Goal: Information Seeking & Learning: Learn about a topic

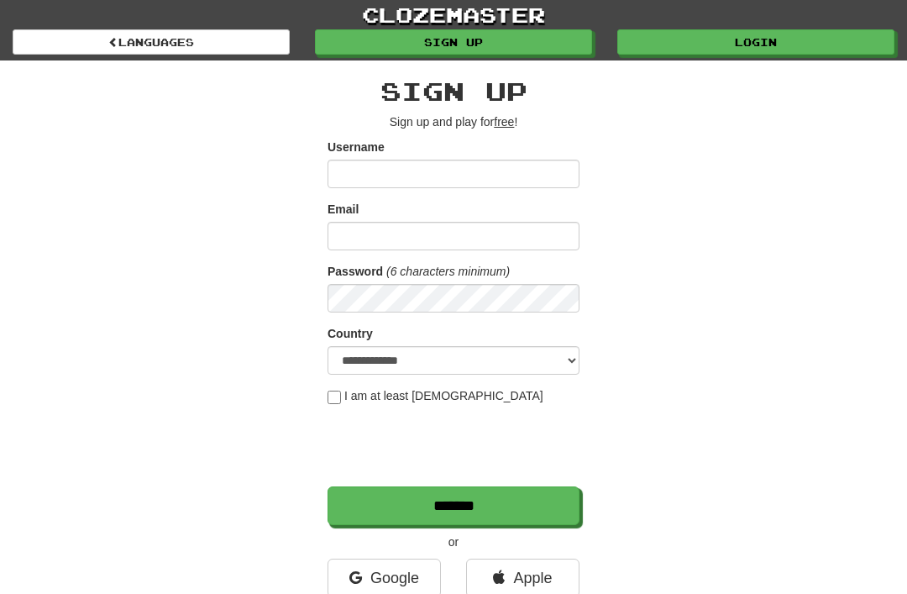
click at [775, 54] on link "Login" at bounding box center [755, 41] width 277 height 25
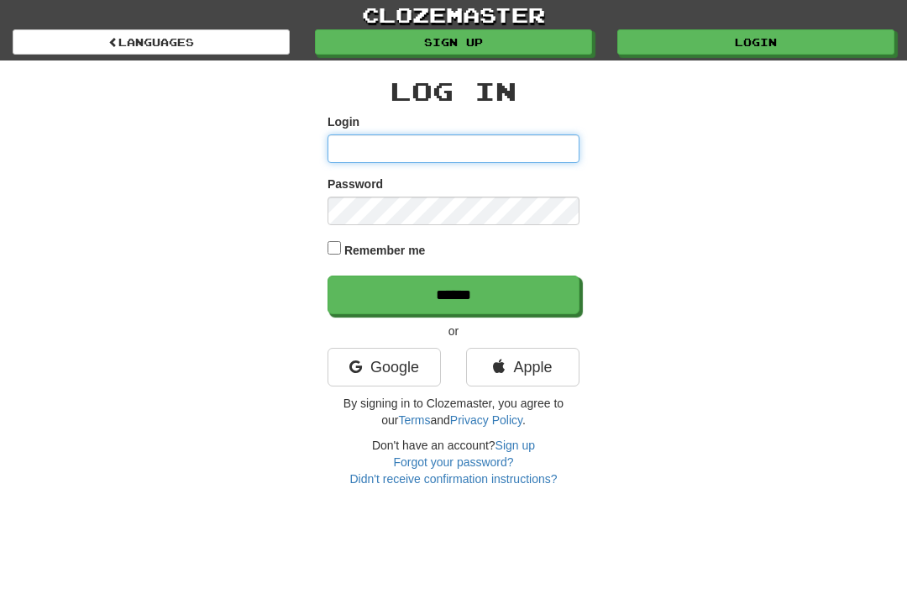
type input "**********"
click at [454, 293] on input "******" at bounding box center [454, 294] width 252 height 39
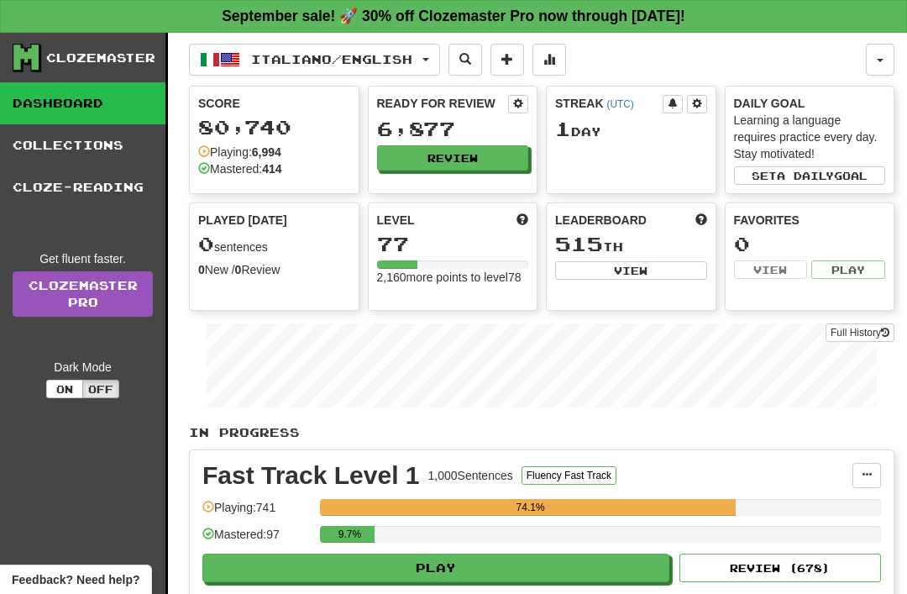
click at [440, 67] on button "Italiano / English" at bounding box center [314, 60] width 251 height 32
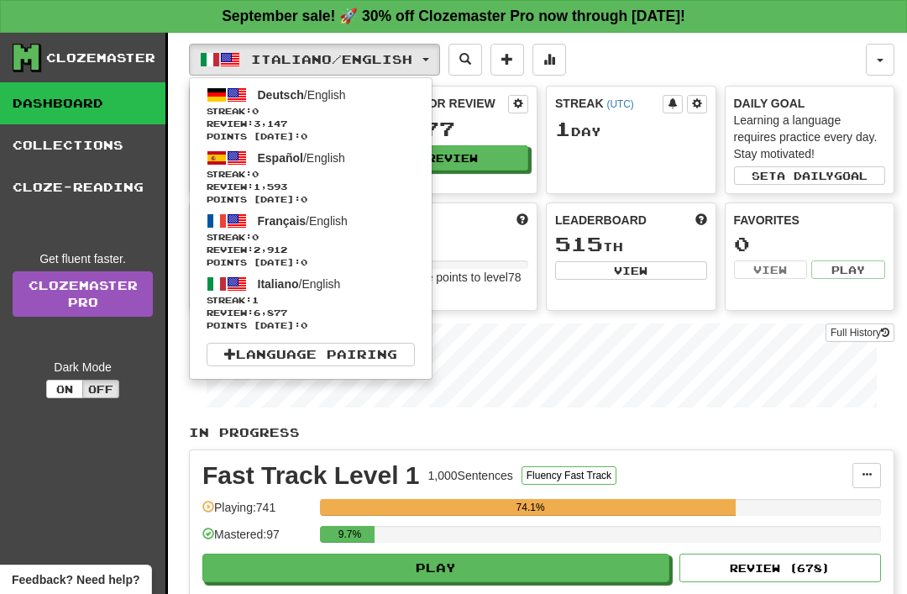
click at [279, 158] on span "Español" at bounding box center [280, 157] width 45 height 13
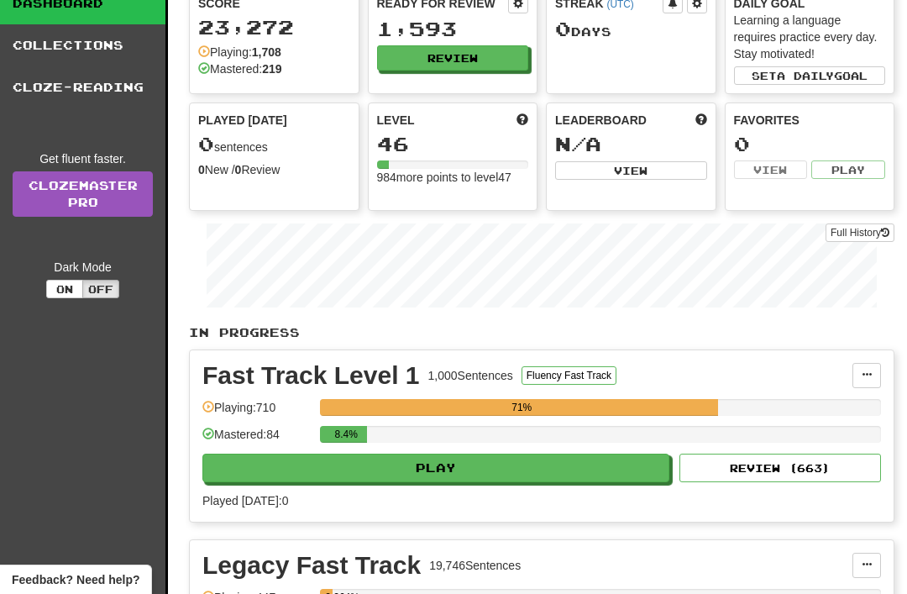
scroll to position [109, 0]
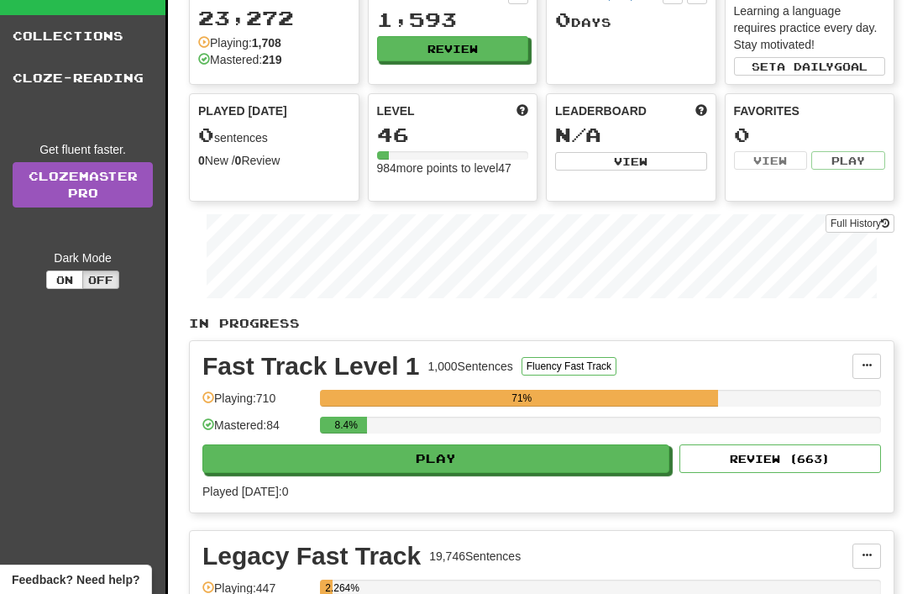
click at [293, 462] on button "Play" at bounding box center [435, 458] width 467 height 29
select select "**"
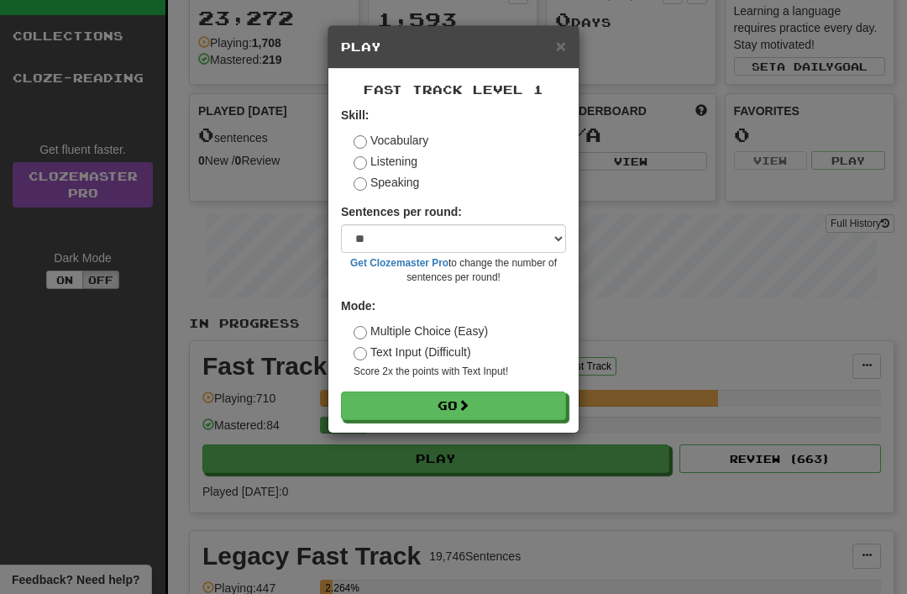
click at [374, 400] on button "Go" at bounding box center [453, 405] width 225 height 29
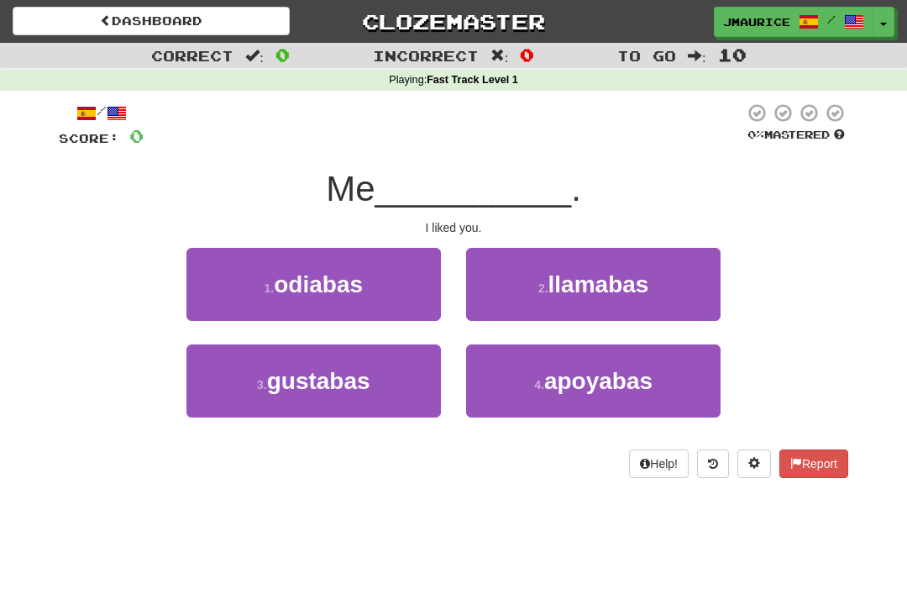
click at [308, 391] on span "gustabas" at bounding box center [318, 381] width 103 height 26
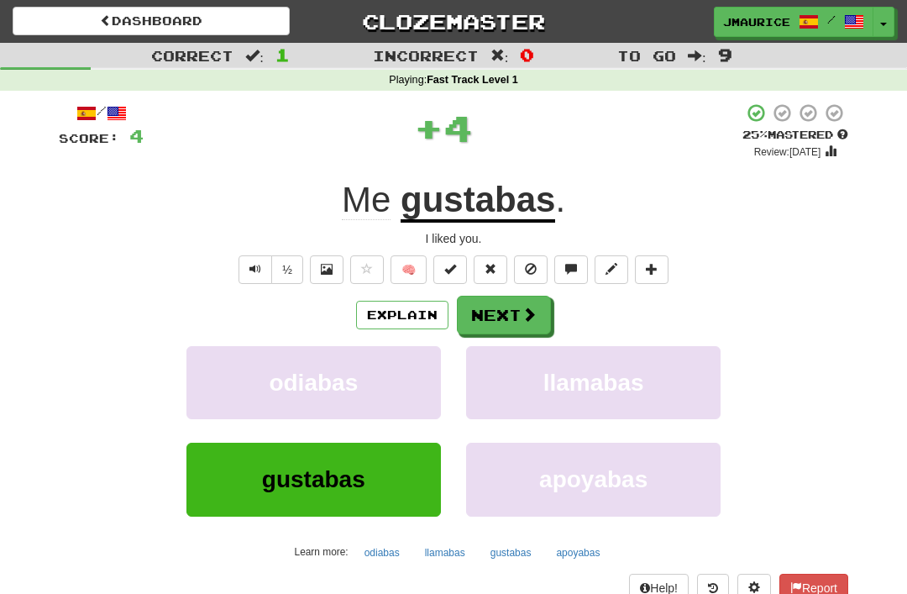
click at [328, 376] on span "odiabas" at bounding box center [313, 383] width 89 height 26
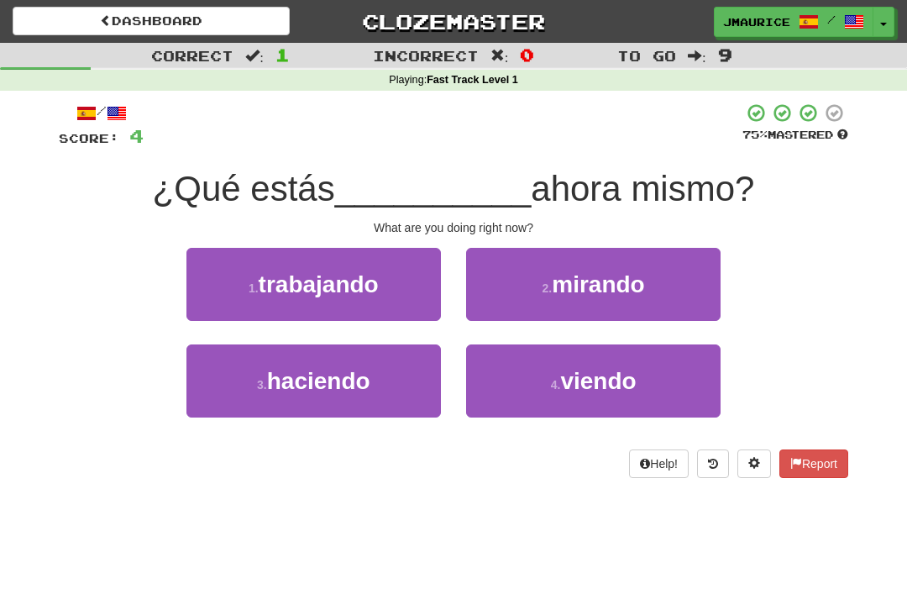
click at [304, 381] on span "haciendo" at bounding box center [318, 381] width 103 height 26
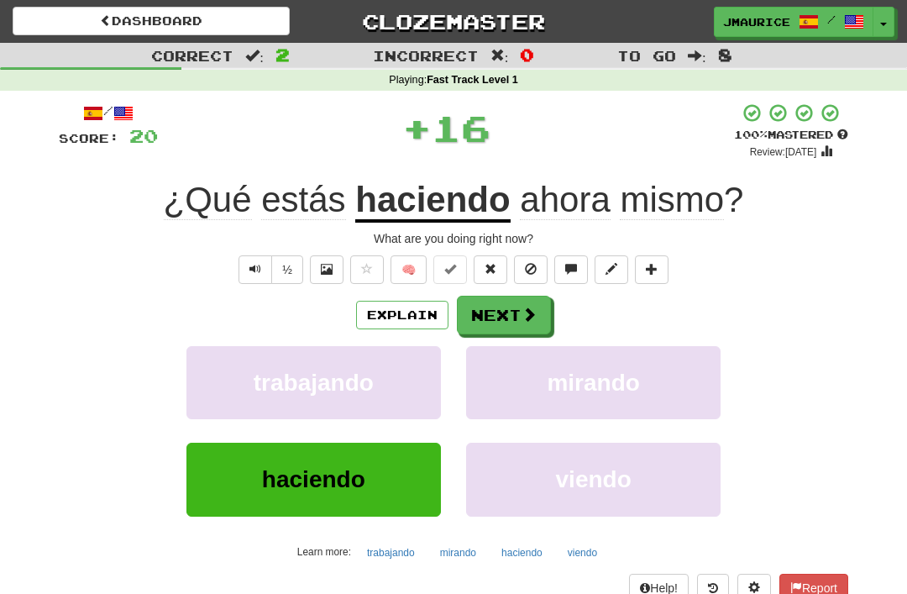
click at [491, 308] on button "Next" at bounding box center [504, 315] width 94 height 39
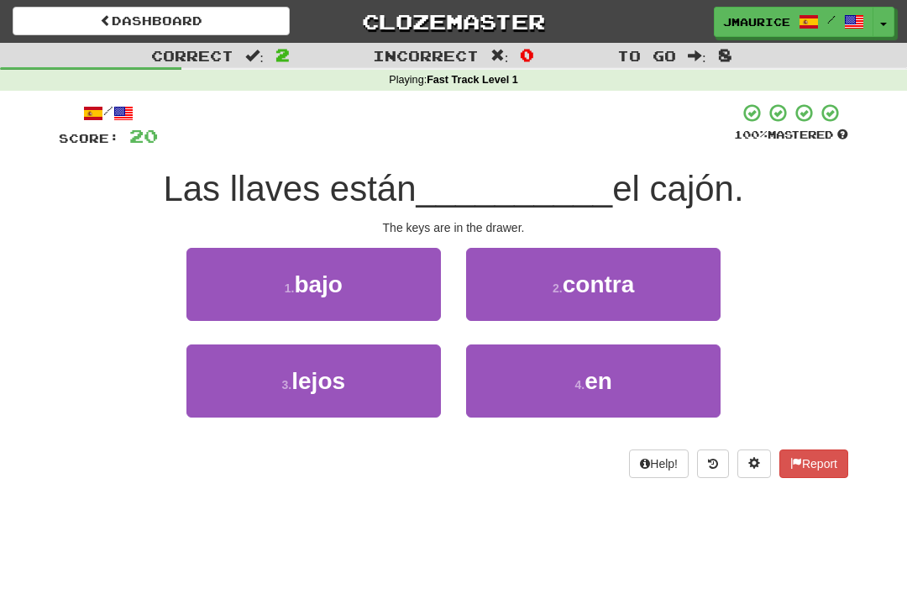
click at [513, 383] on button "4 . en" at bounding box center [593, 380] width 255 height 73
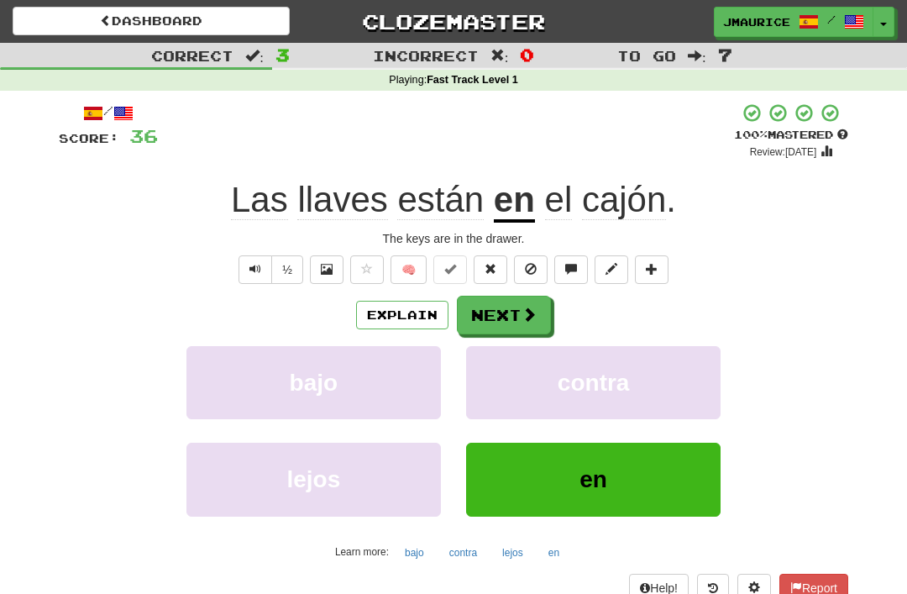
click at [487, 316] on button "Next" at bounding box center [504, 315] width 94 height 39
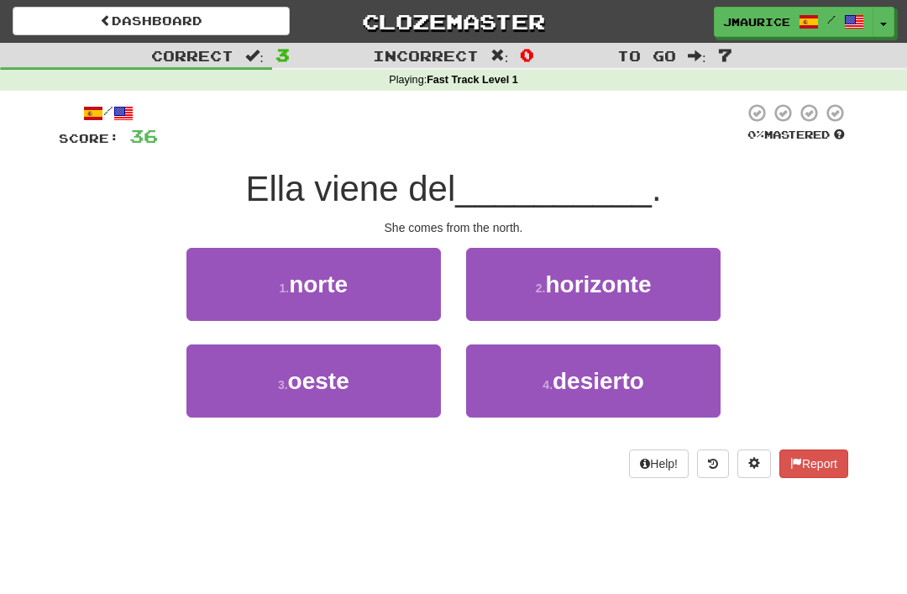
click at [250, 286] on button "1 . norte" at bounding box center [313, 284] width 255 height 73
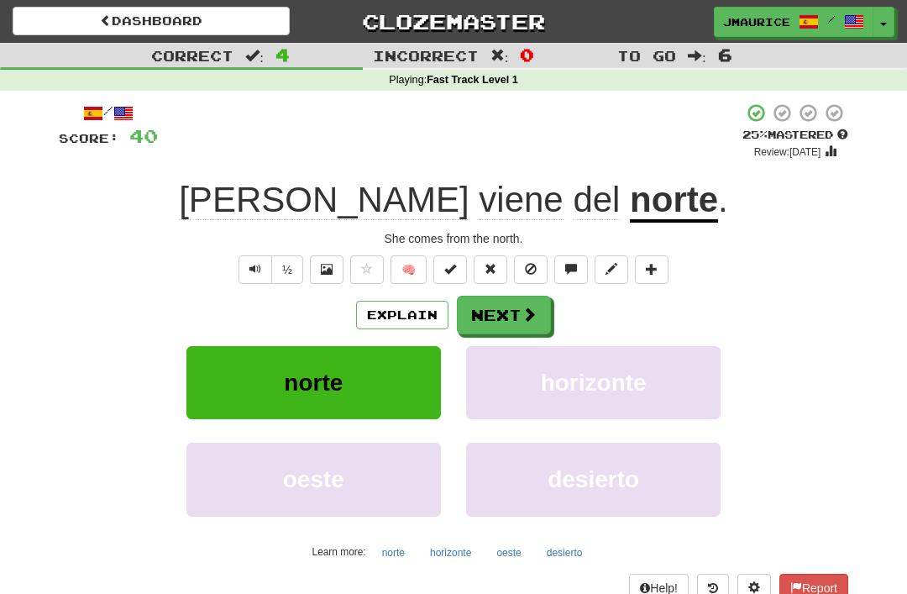
click at [511, 328] on button "Next" at bounding box center [504, 315] width 94 height 39
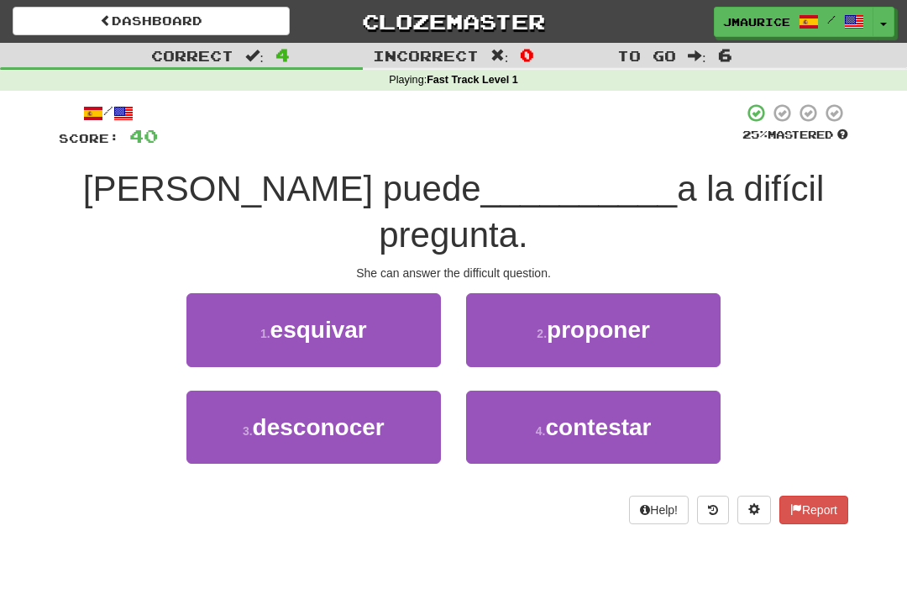
click at [376, 414] on span "desconocer" at bounding box center [319, 427] width 132 height 26
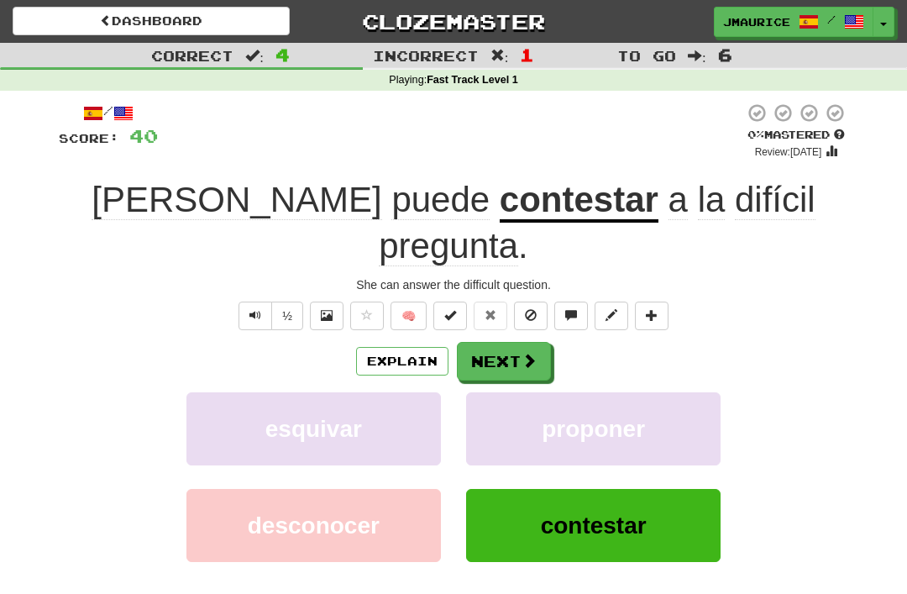
click at [516, 342] on button "Next" at bounding box center [504, 361] width 94 height 39
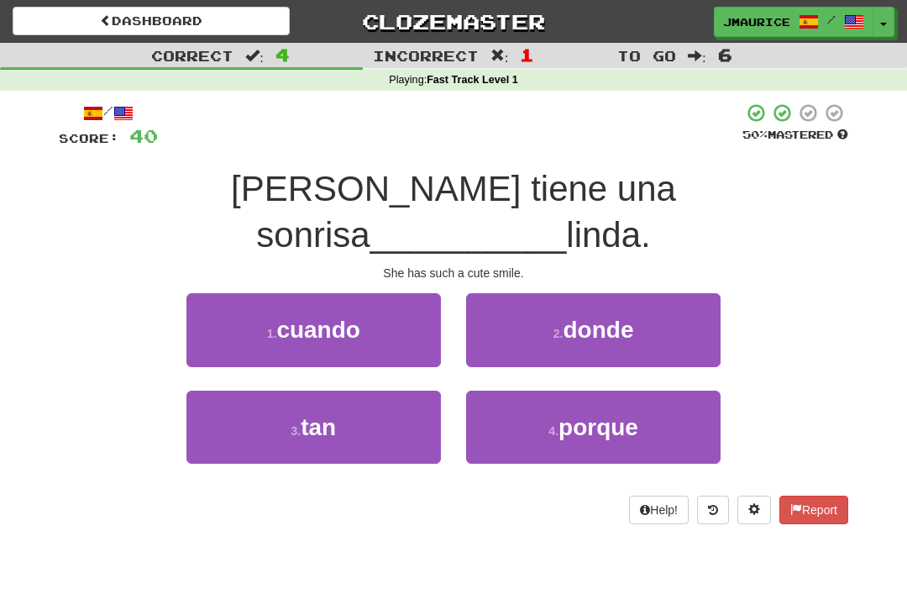
click at [370, 293] on button "1 . cuando" at bounding box center [313, 329] width 255 height 73
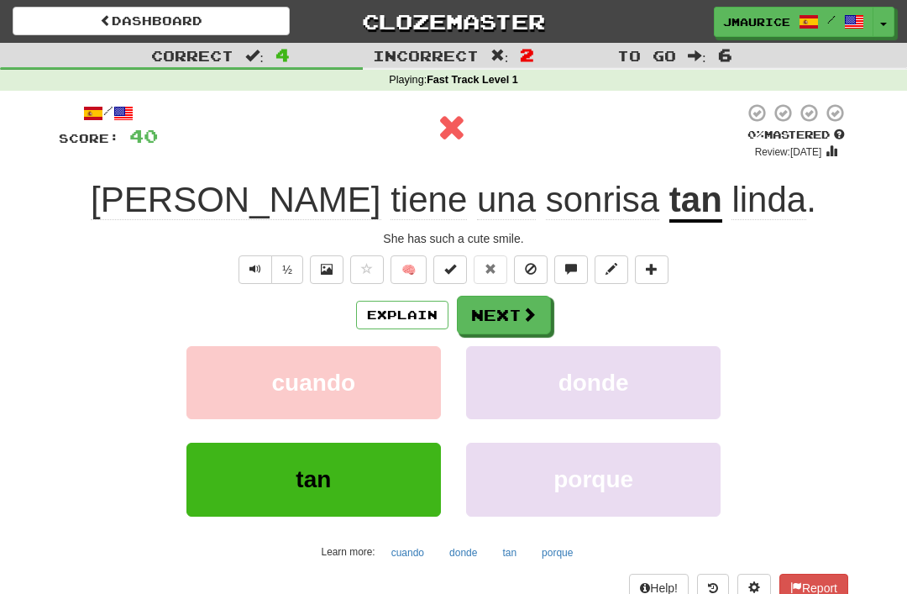
click at [526, 318] on span at bounding box center [529, 314] width 15 height 15
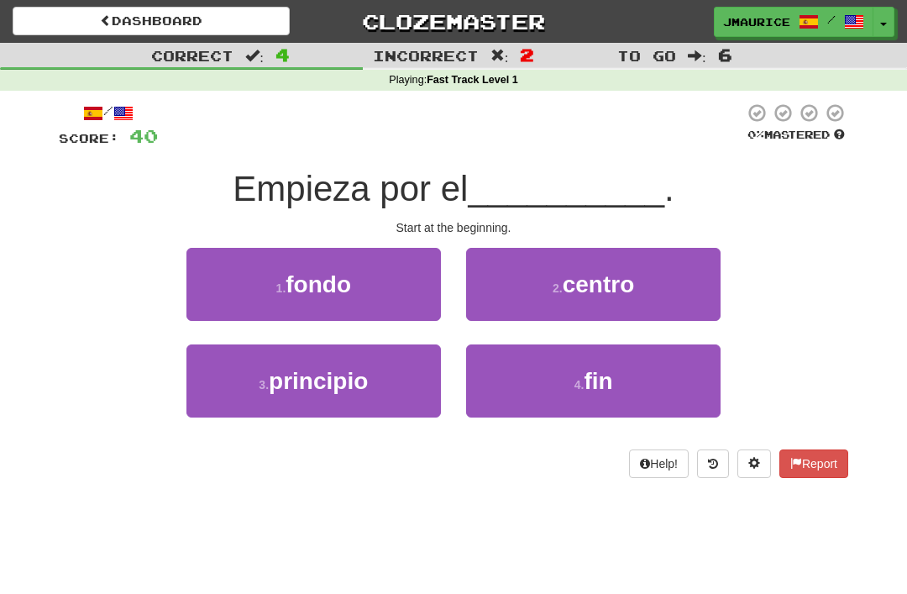
click at [365, 380] on span "principio" at bounding box center [318, 381] width 99 height 26
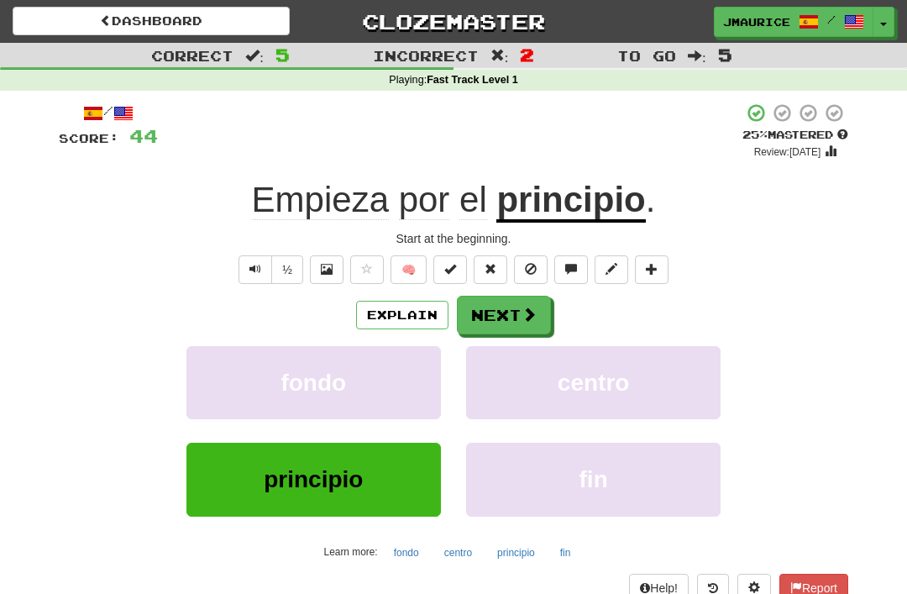
click at [488, 317] on button "Next" at bounding box center [504, 315] width 94 height 39
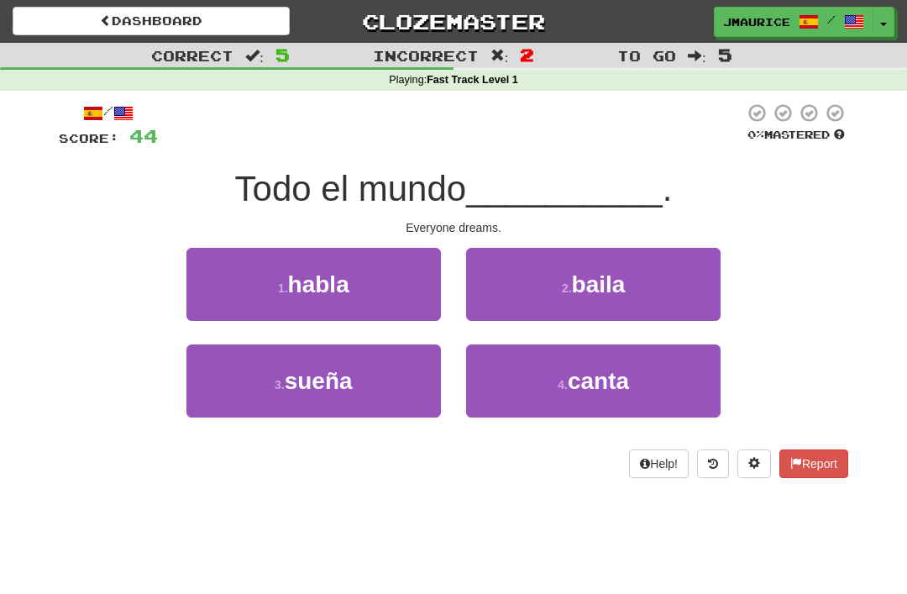
click at [284, 394] on button "3 . sueña" at bounding box center [313, 380] width 255 height 73
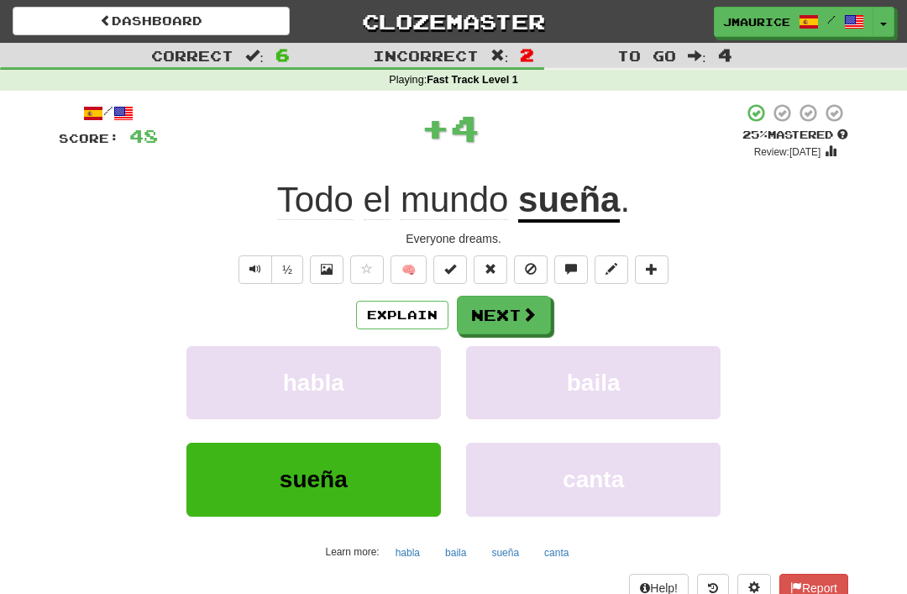
click at [480, 333] on button "Next" at bounding box center [504, 315] width 94 height 39
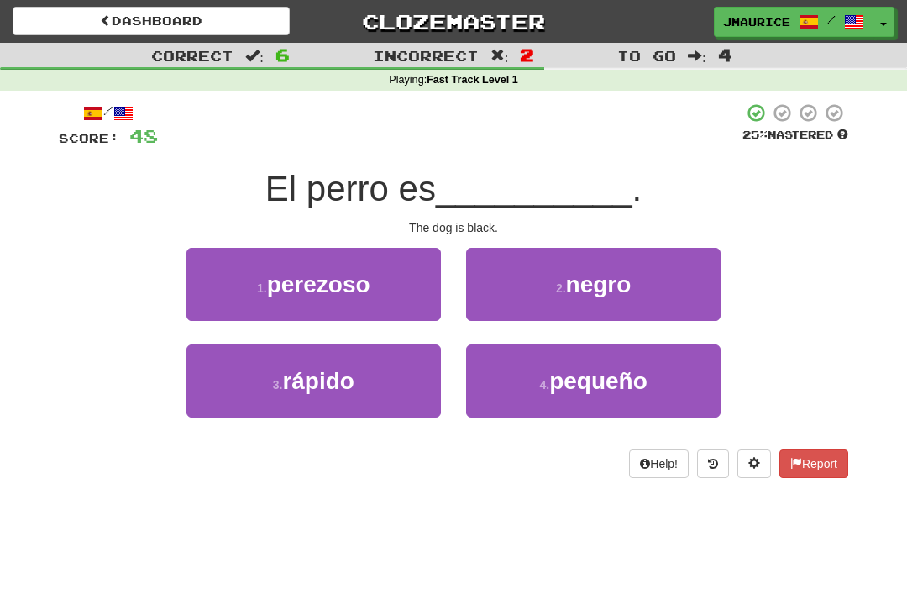
click at [538, 293] on button "2 . negro" at bounding box center [593, 284] width 255 height 73
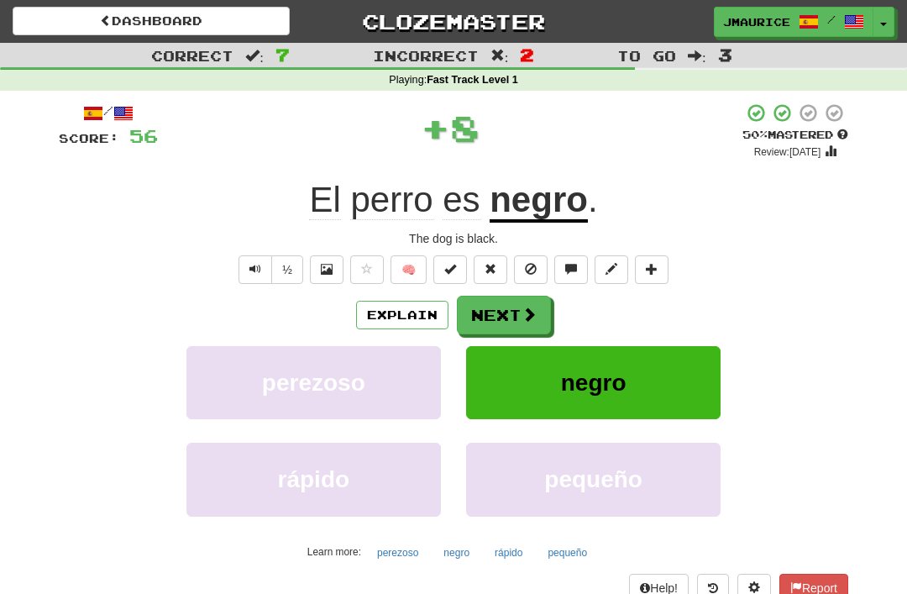
click at [485, 315] on button "Next" at bounding box center [504, 315] width 94 height 39
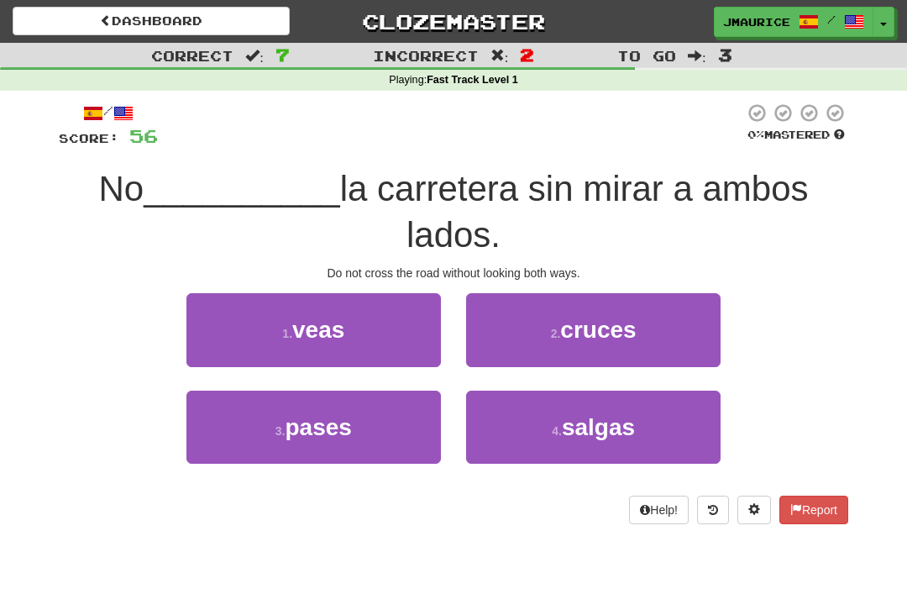
click at [508, 328] on button "2 . cruces" at bounding box center [593, 329] width 255 height 73
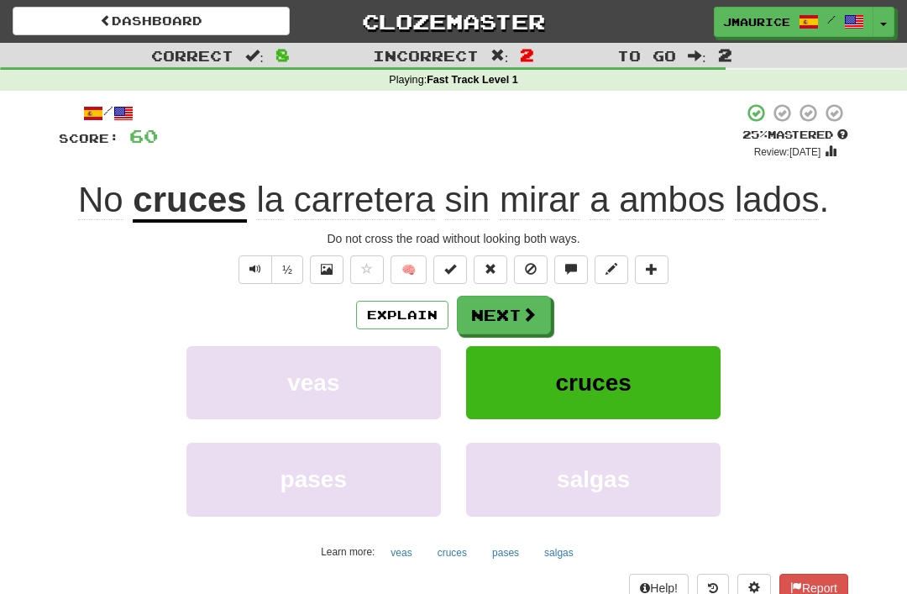
click at [490, 316] on button "Next" at bounding box center [504, 315] width 94 height 39
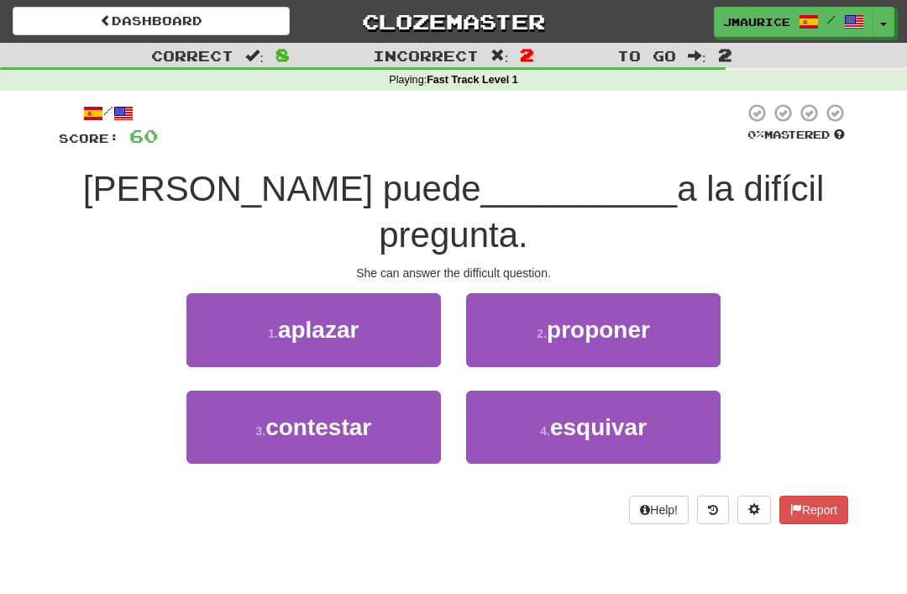
click at [323, 394] on button "3 . contestar" at bounding box center [313, 427] width 255 height 73
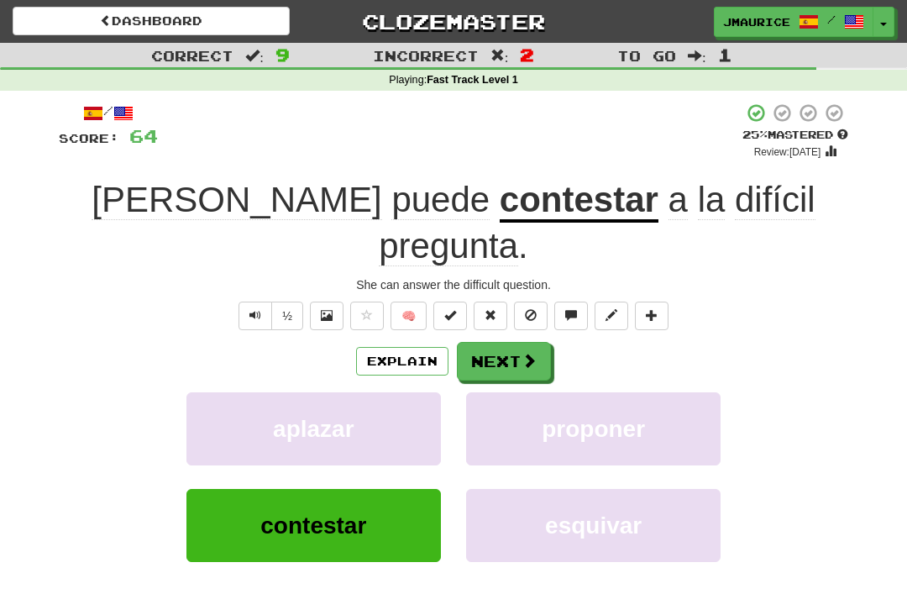
click at [483, 342] on button "Next" at bounding box center [504, 361] width 94 height 39
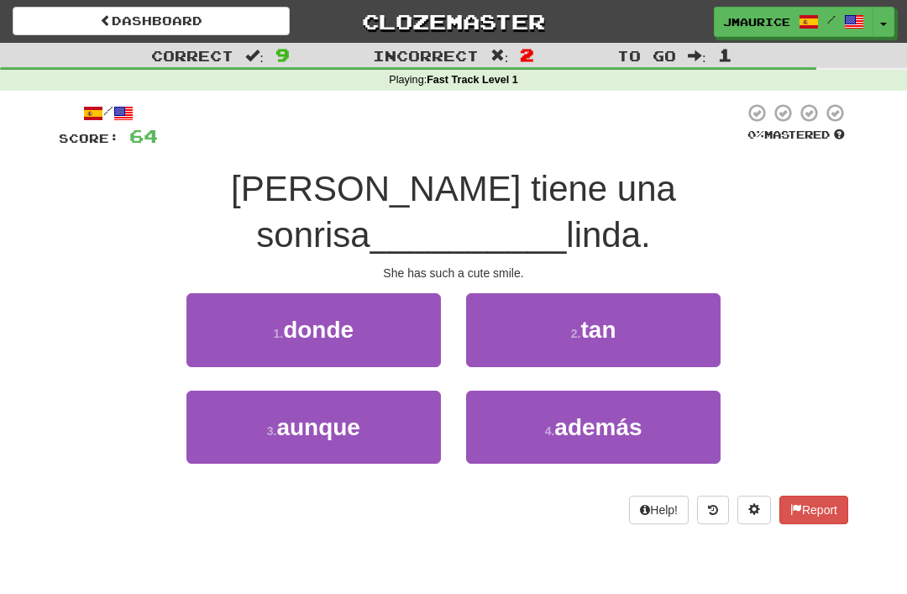
click at [556, 293] on button "2 . tan" at bounding box center [593, 329] width 255 height 73
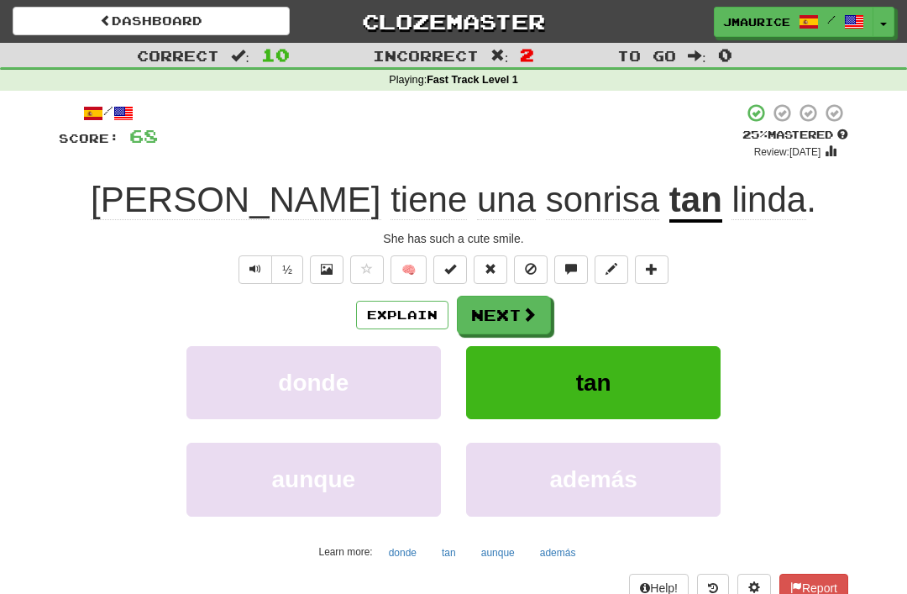
click at [481, 305] on button "Next" at bounding box center [504, 315] width 94 height 39
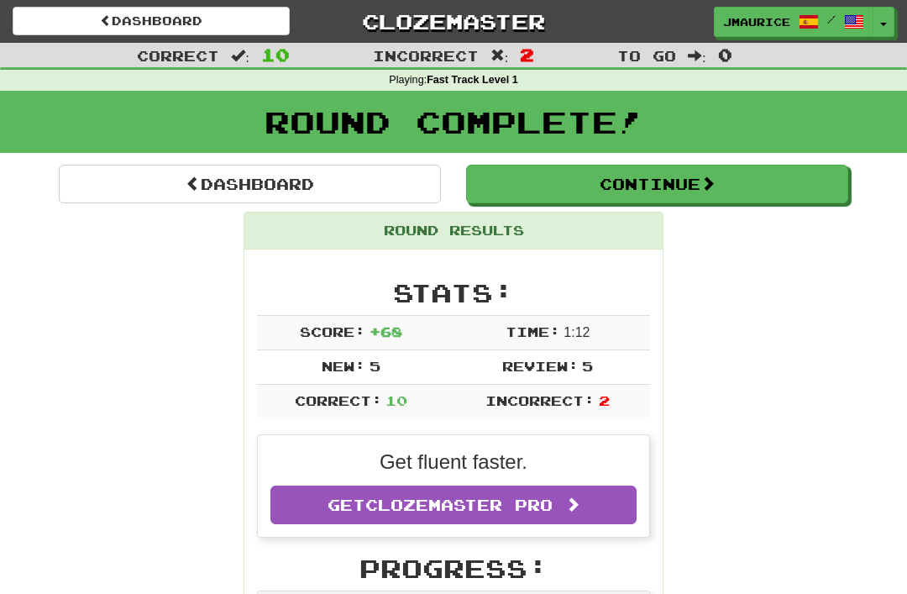
click at [171, 188] on link "Dashboard" at bounding box center [250, 184] width 382 height 39
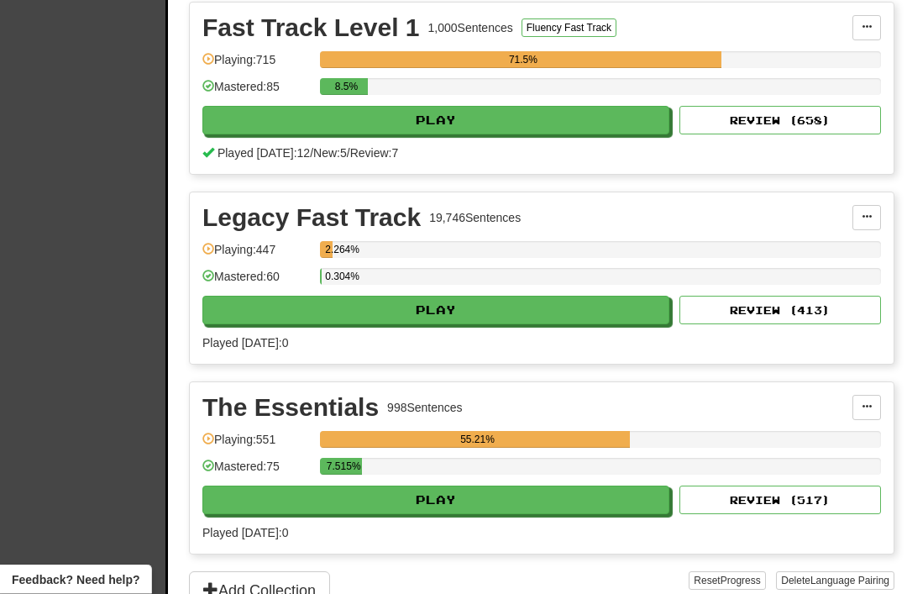
scroll to position [448, 0]
click at [391, 309] on button "Play" at bounding box center [435, 310] width 467 height 29
select select "**"
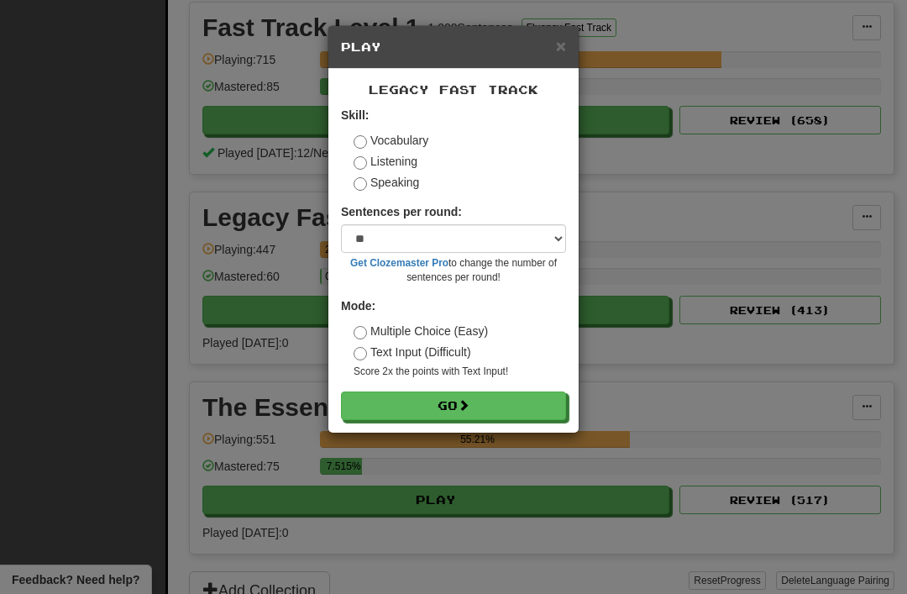
click at [395, 414] on button "Go" at bounding box center [453, 405] width 225 height 29
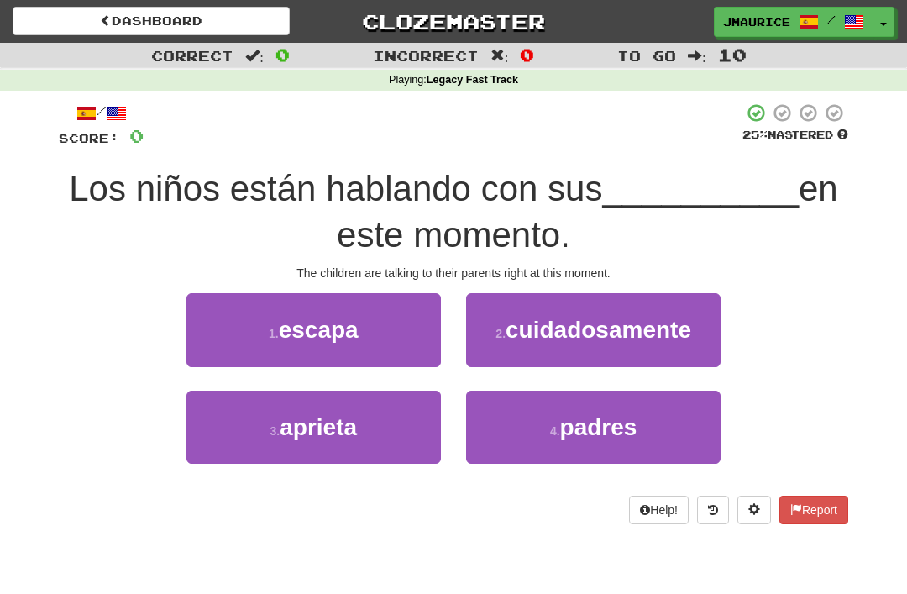
click at [518, 422] on button "4 . padres" at bounding box center [593, 427] width 255 height 73
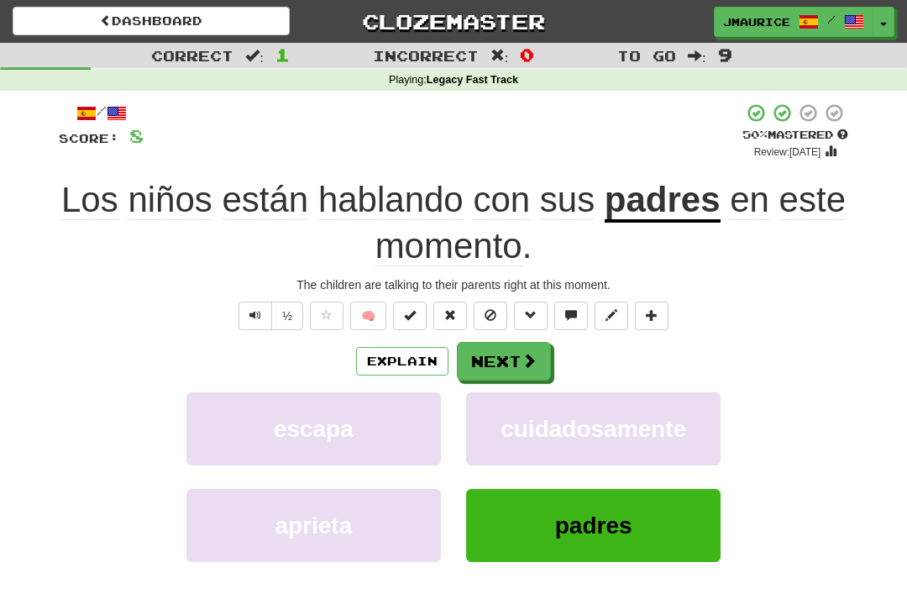
click at [491, 357] on button "Next" at bounding box center [504, 361] width 94 height 39
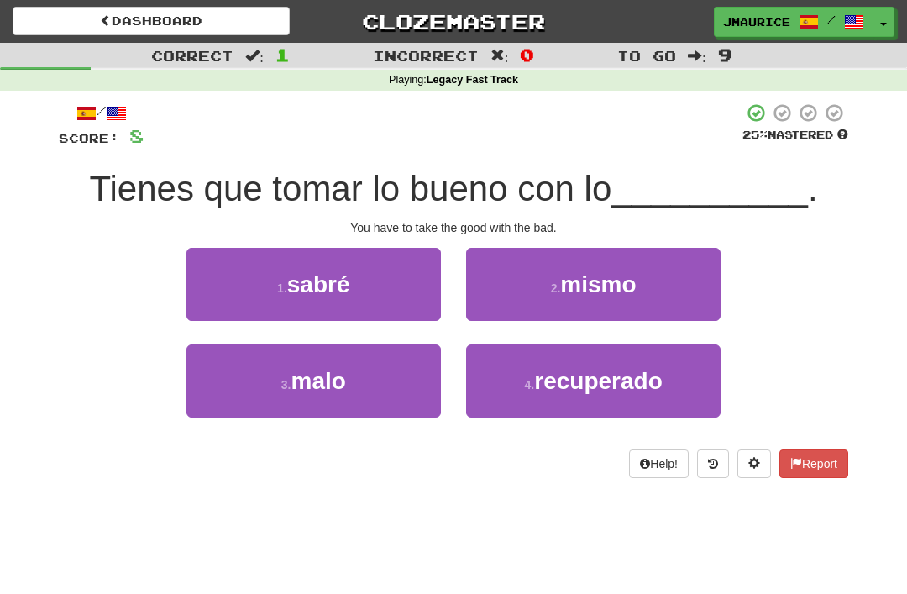
click at [536, 283] on button "2 . mismo" at bounding box center [593, 284] width 255 height 73
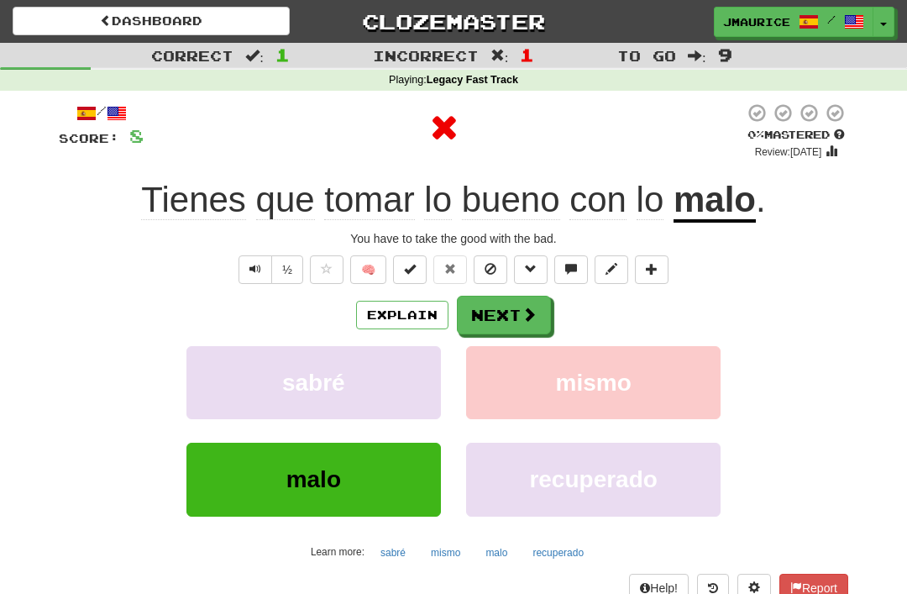
click at [502, 333] on button "Next" at bounding box center [504, 315] width 94 height 39
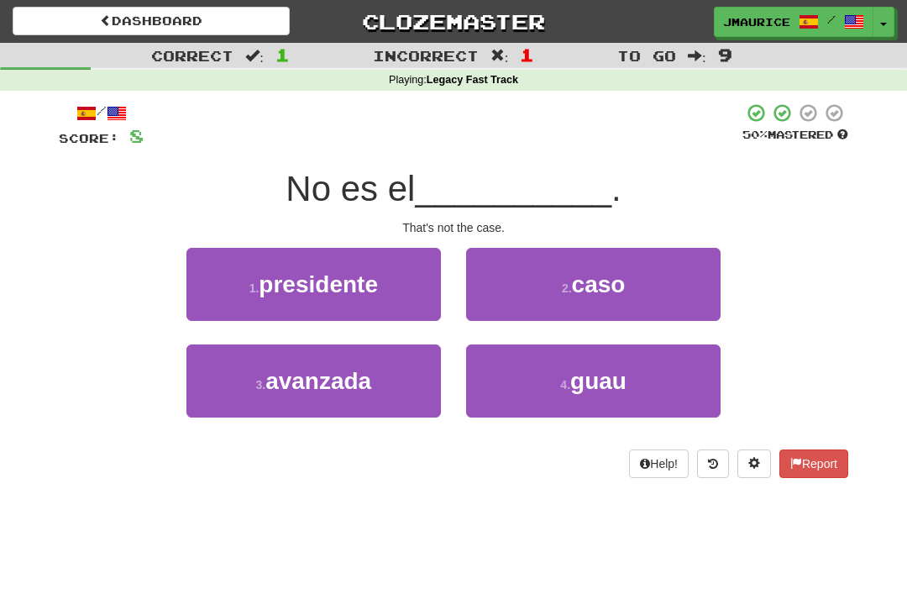
click at [534, 284] on button "2 . caso" at bounding box center [593, 284] width 255 height 73
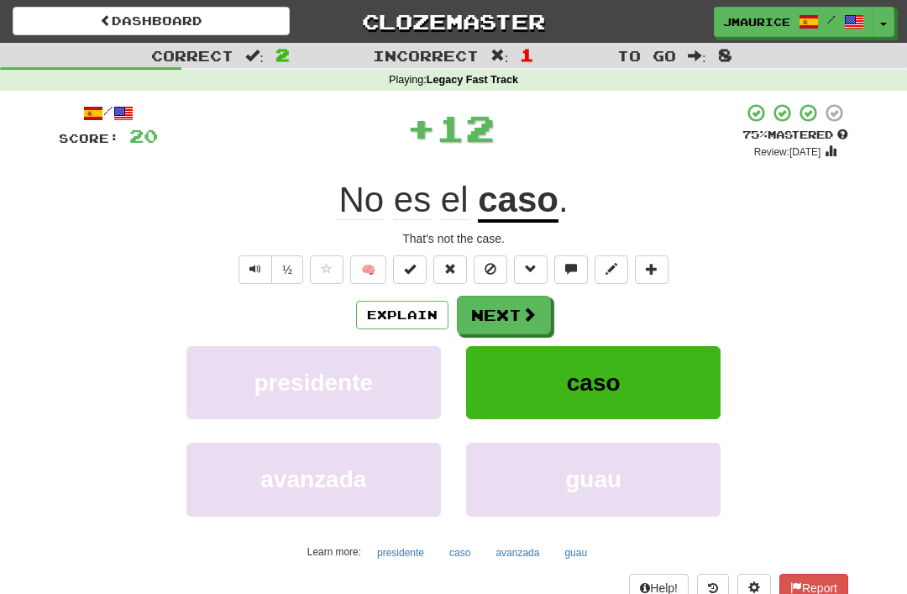
click at [487, 309] on button "Next" at bounding box center [504, 315] width 94 height 39
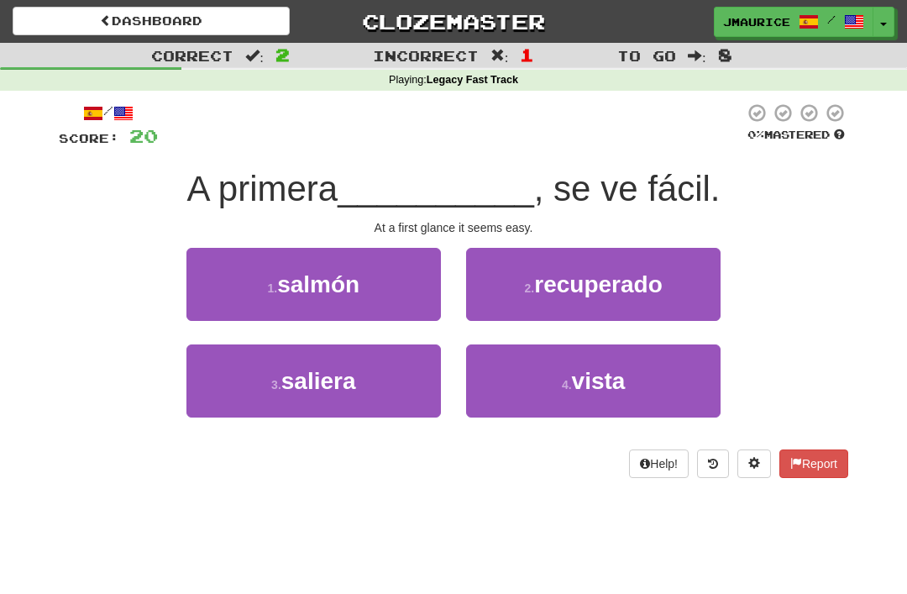
click at [517, 394] on button "4 . vista" at bounding box center [593, 380] width 255 height 73
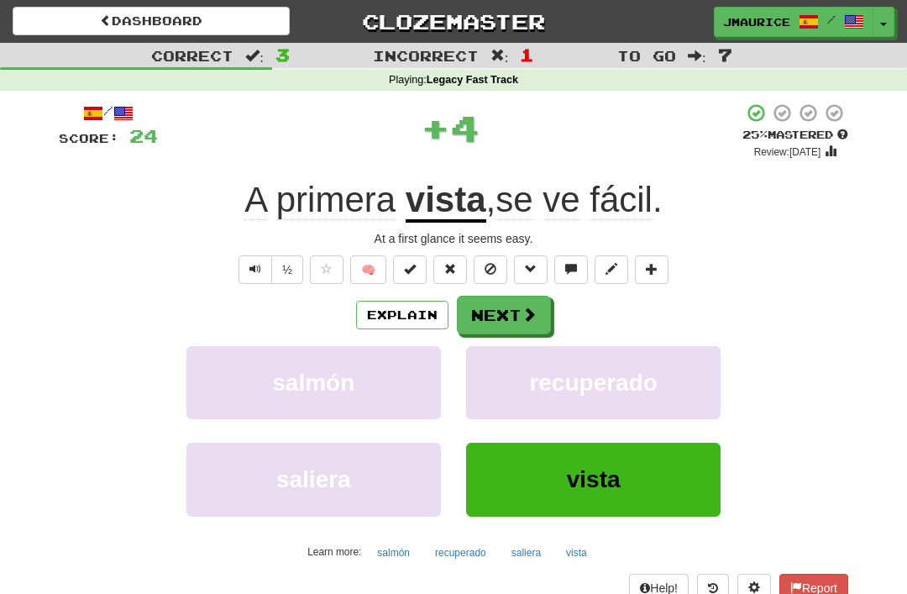
click at [481, 312] on button "Next" at bounding box center [504, 315] width 94 height 39
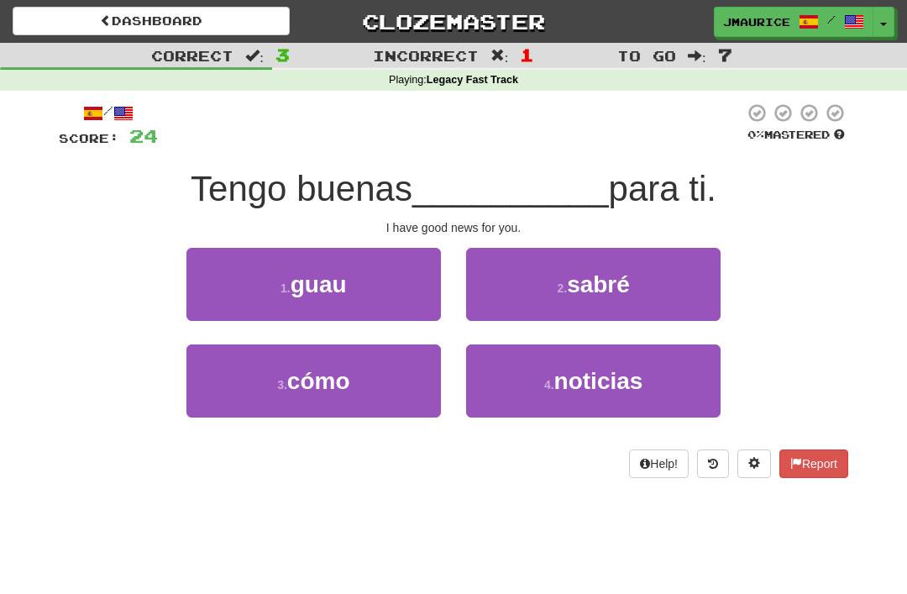
click at [530, 391] on button "4 . noticias" at bounding box center [593, 380] width 255 height 73
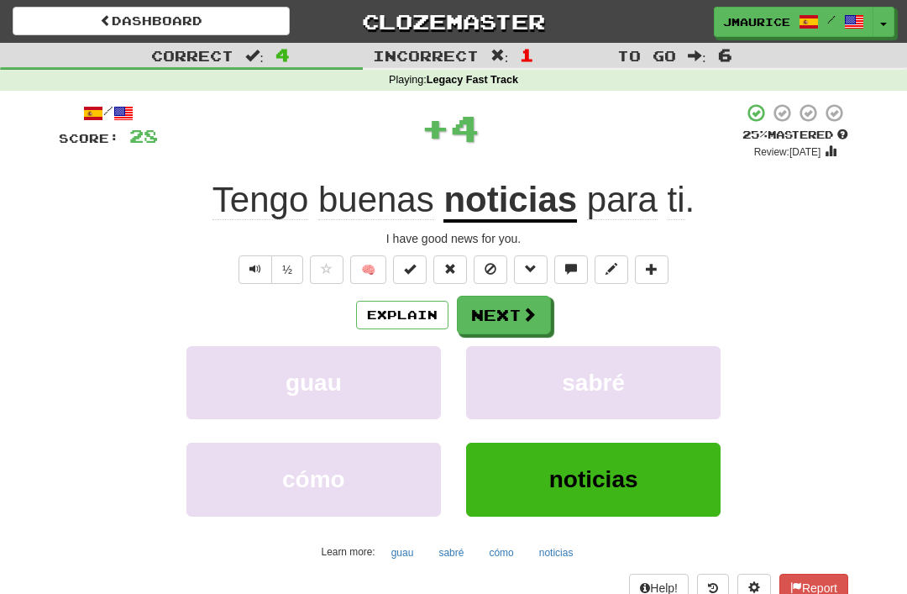
click at [487, 316] on button "Next" at bounding box center [504, 315] width 94 height 39
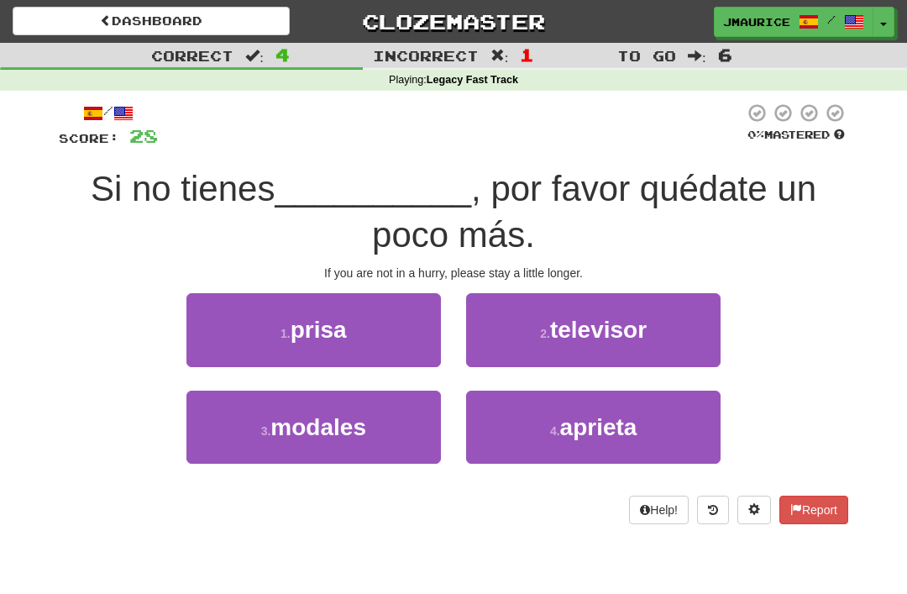
click at [517, 428] on button "4 . aprieta" at bounding box center [593, 427] width 255 height 73
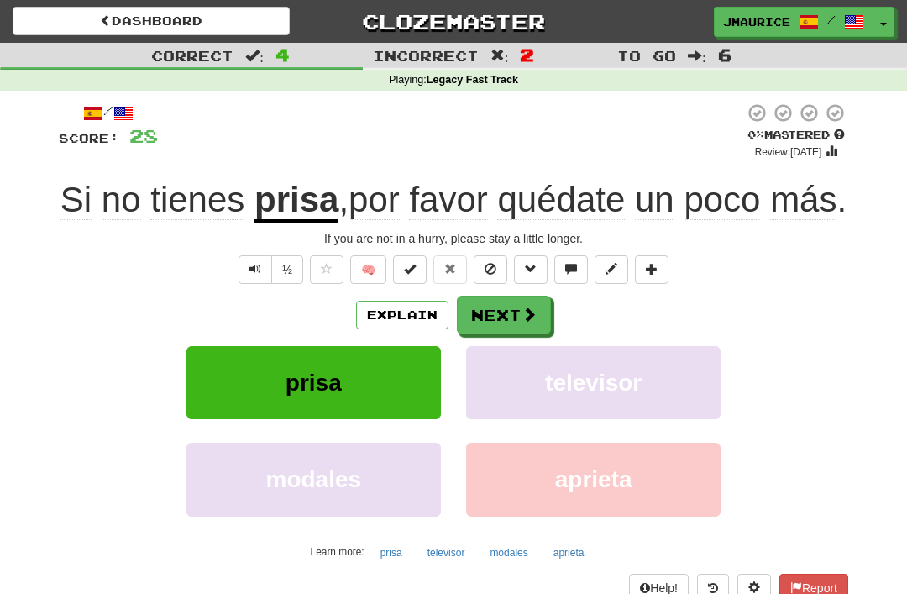
click at [494, 334] on button "Next" at bounding box center [504, 315] width 94 height 39
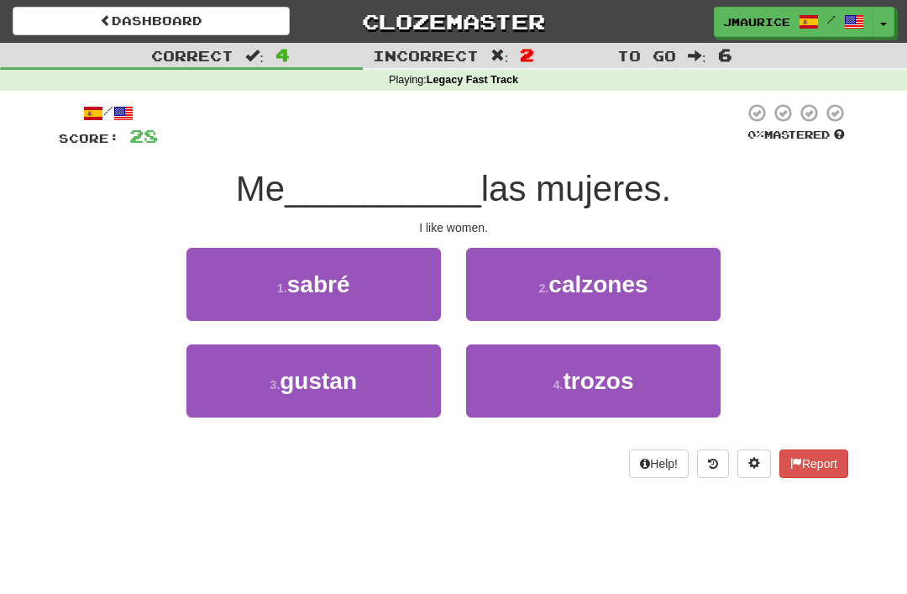
click at [301, 390] on span "gustan" at bounding box center [318, 381] width 77 height 26
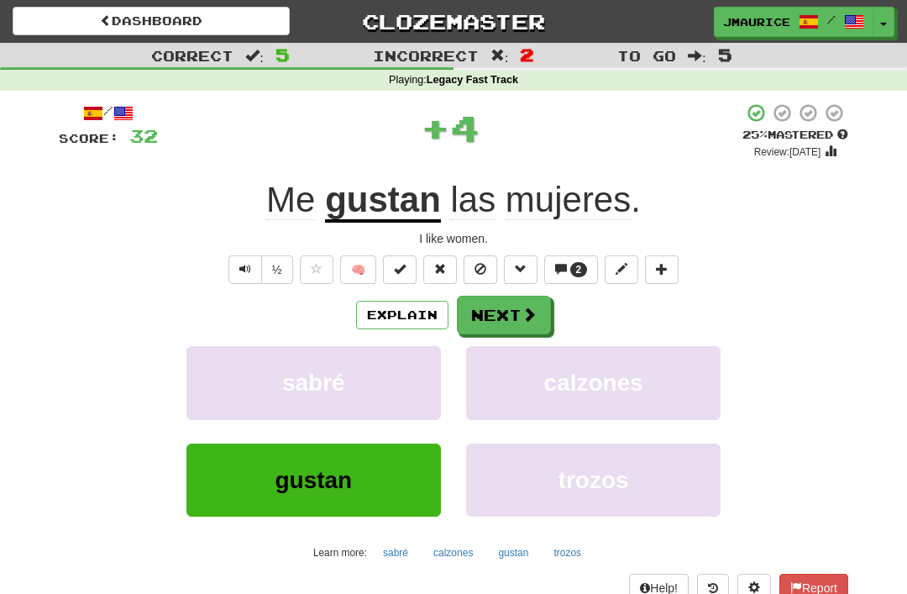
click at [490, 319] on button "Next" at bounding box center [504, 315] width 94 height 39
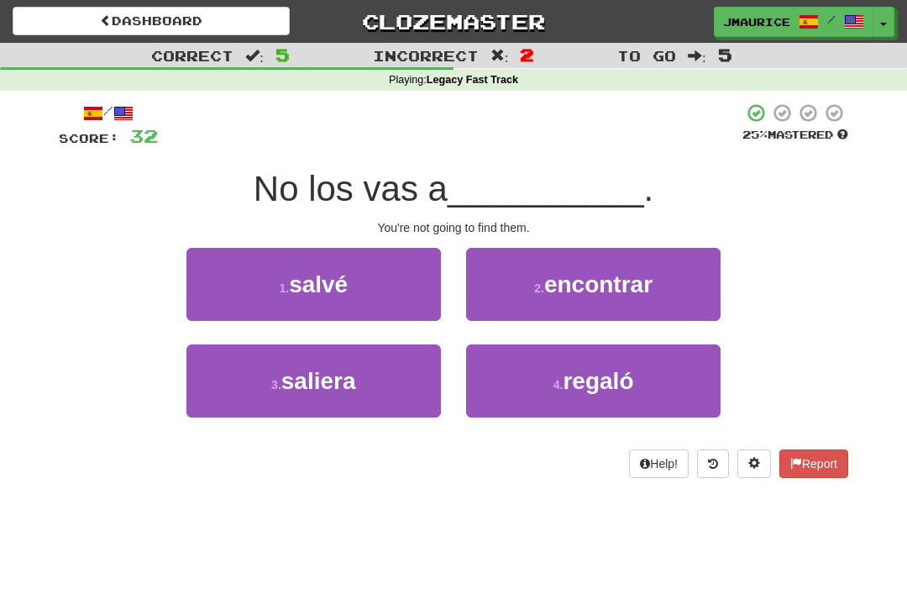
click at [519, 287] on button "2 . encontrar" at bounding box center [593, 284] width 255 height 73
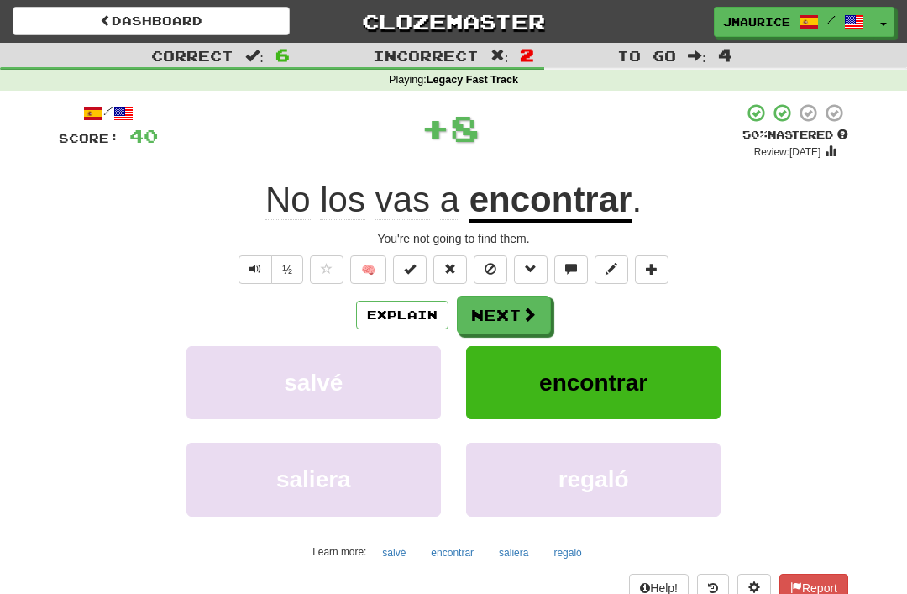
click at [496, 323] on button "Next" at bounding box center [504, 315] width 94 height 39
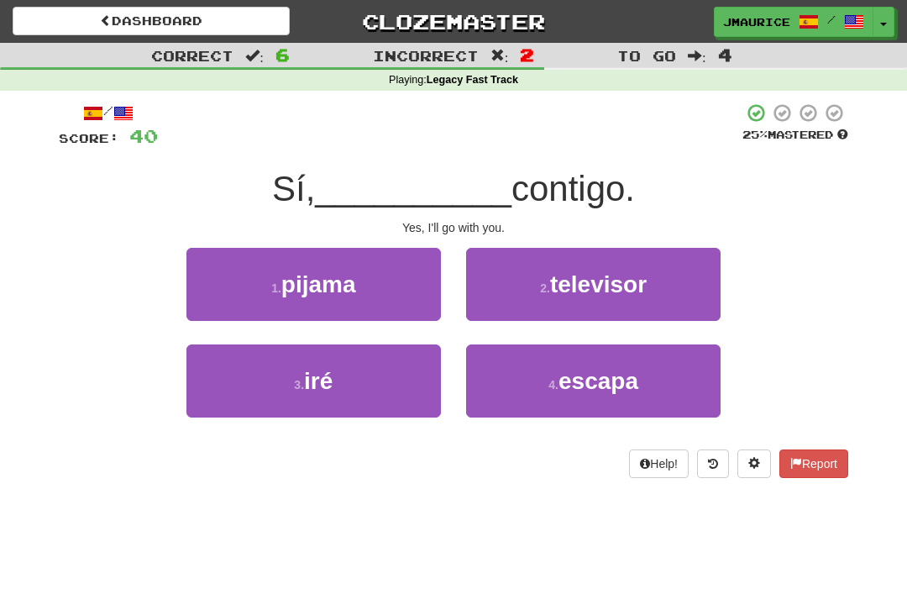
click at [310, 408] on button "3 . iré" at bounding box center [313, 380] width 255 height 73
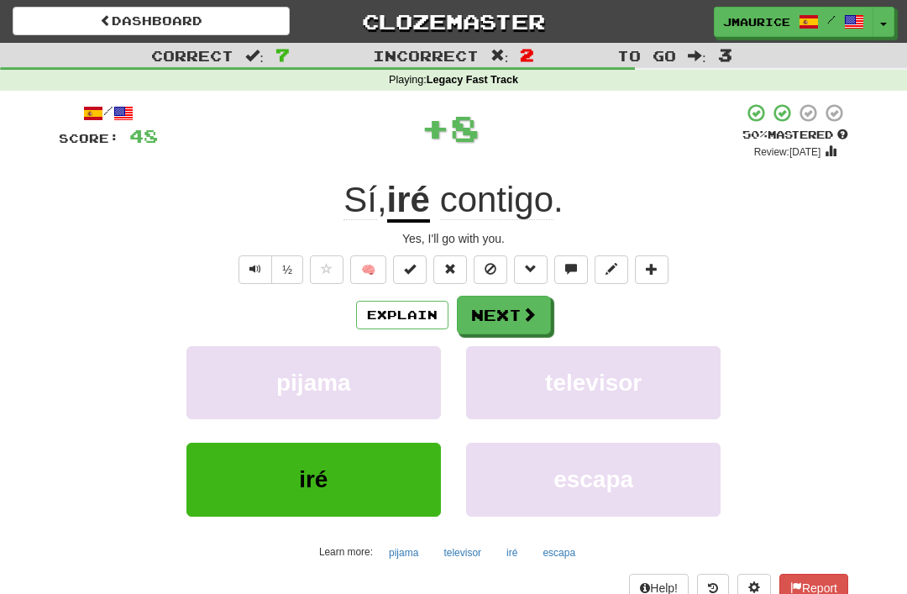
click at [497, 307] on button "Next" at bounding box center [504, 315] width 94 height 39
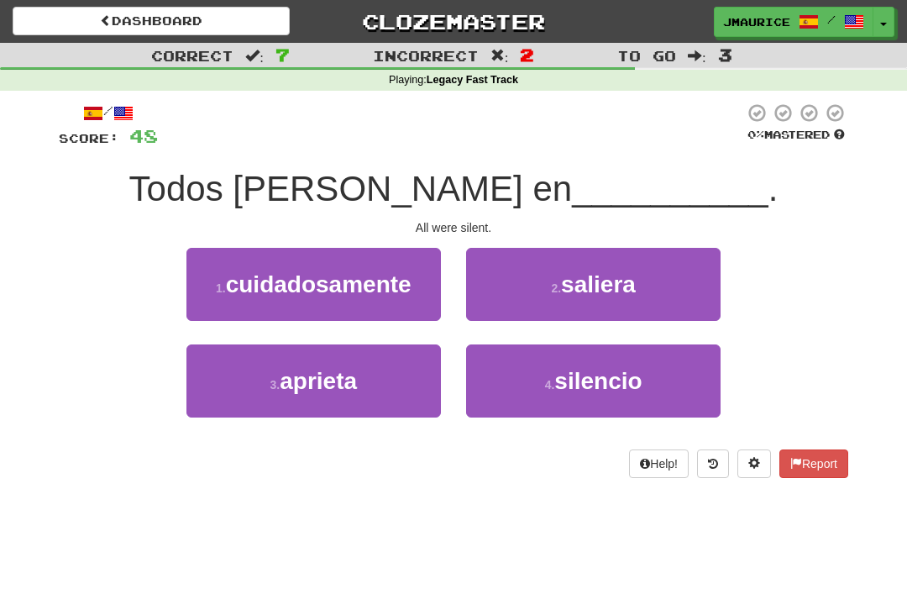
click at [519, 380] on button "4 . silencio" at bounding box center [593, 380] width 255 height 73
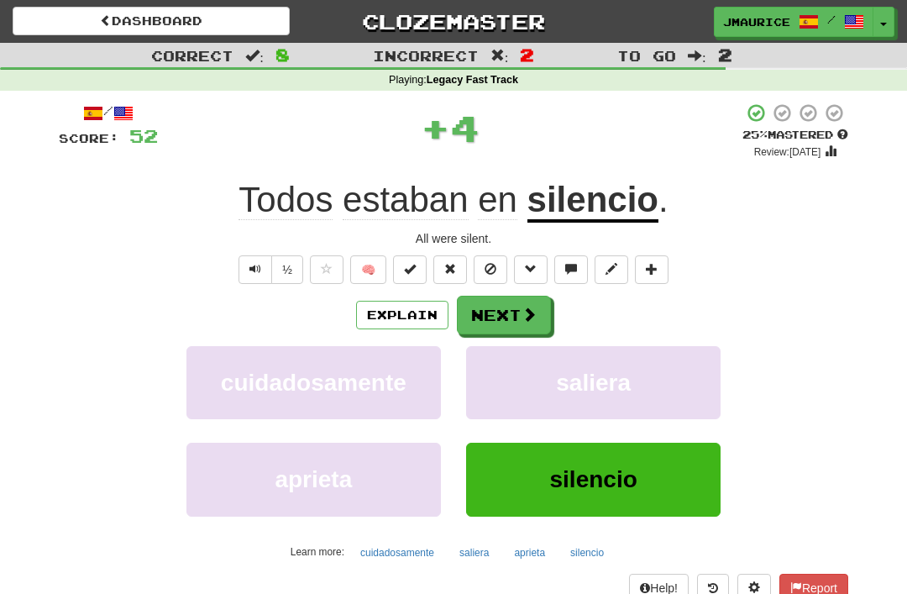
click at [494, 314] on button "Next" at bounding box center [504, 315] width 94 height 39
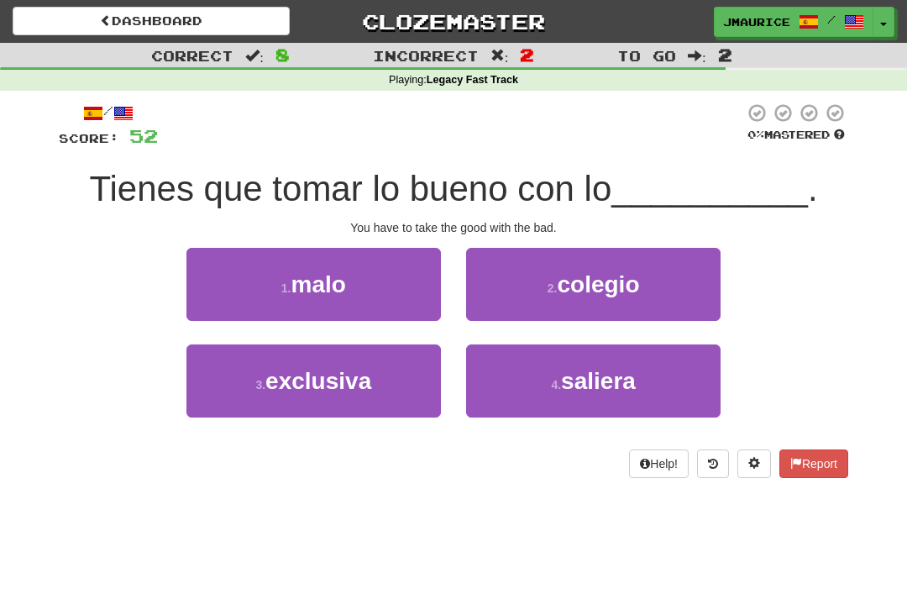
click at [305, 295] on span "malo" at bounding box center [318, 284] width 55 height 26
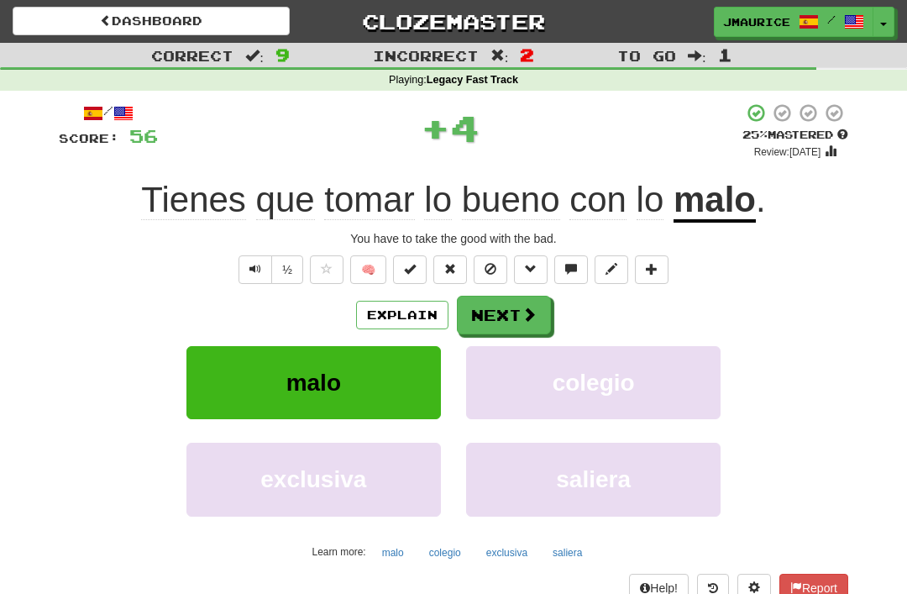
click at [489, 312] on button "Next" at bounding box center [504, 315] width 94 height 39
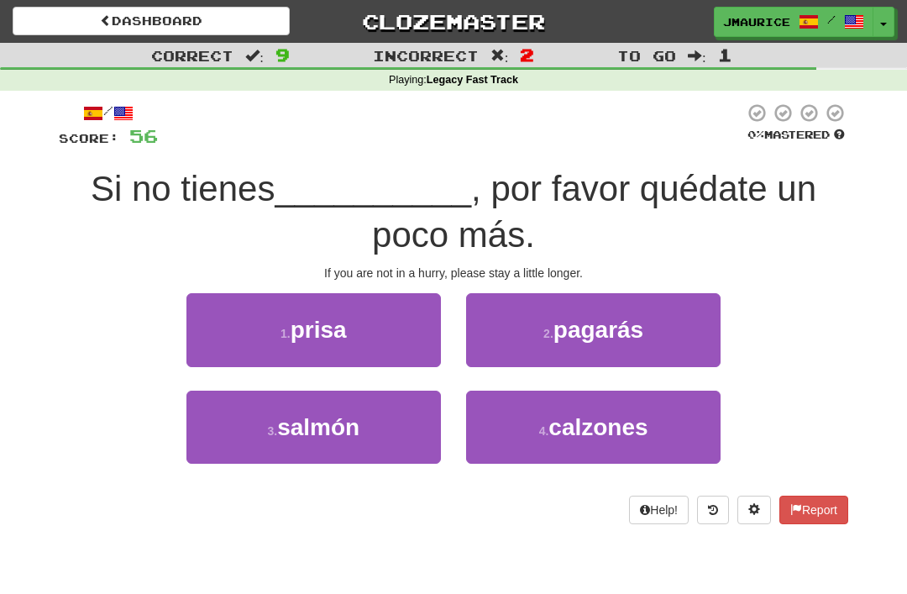
click at [326, 343] on button "1 . prisa" at bounding box center [313, 329] width 255 height 73
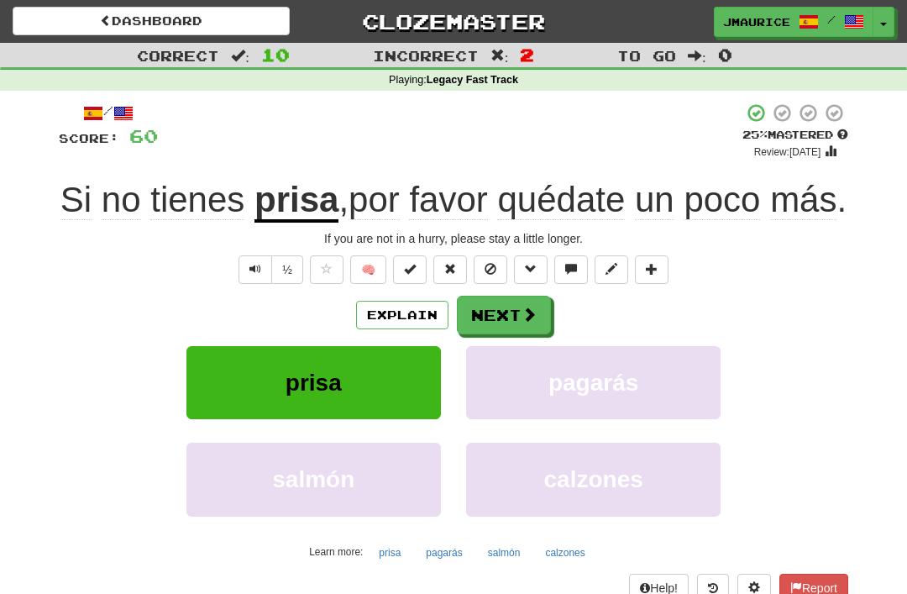
click at [482, 334] on button "Next" at bounding box center [504, 315] width 94 height 39
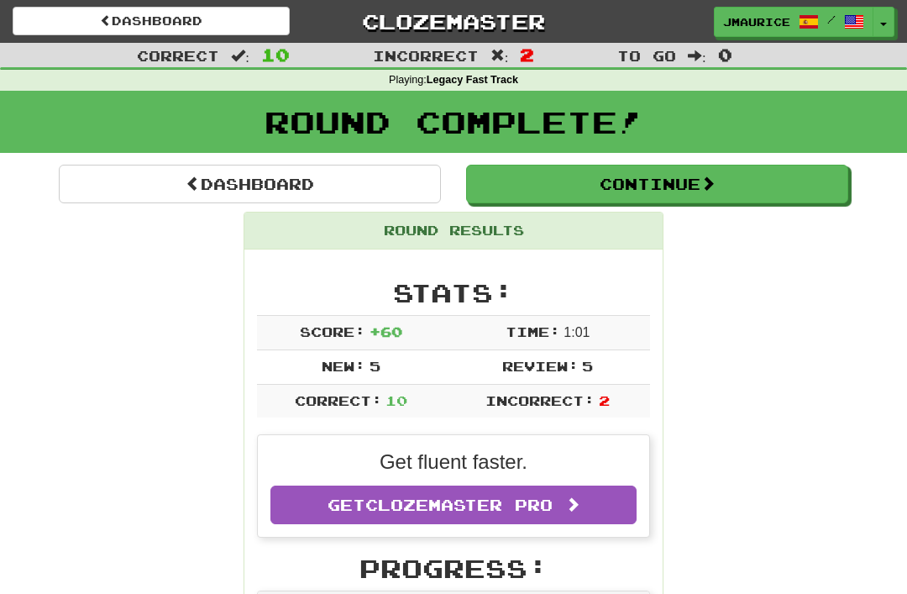
click at [151, 181] on link "Dashboard" at bounding box center [250, 184] width 382 height 39
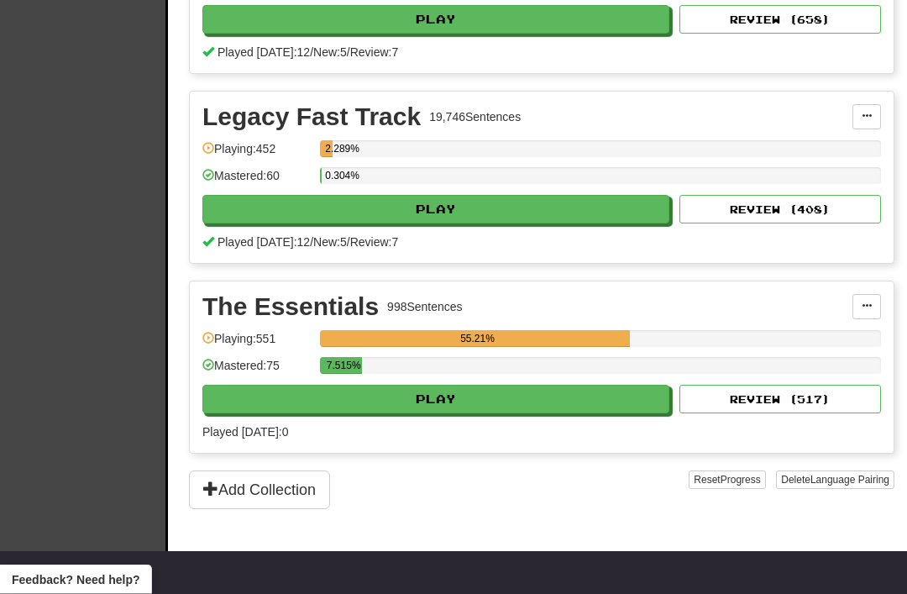
click at [386, 400] on button "Play" at bounding box center [435, 400] width 467 height 29
select select "**"
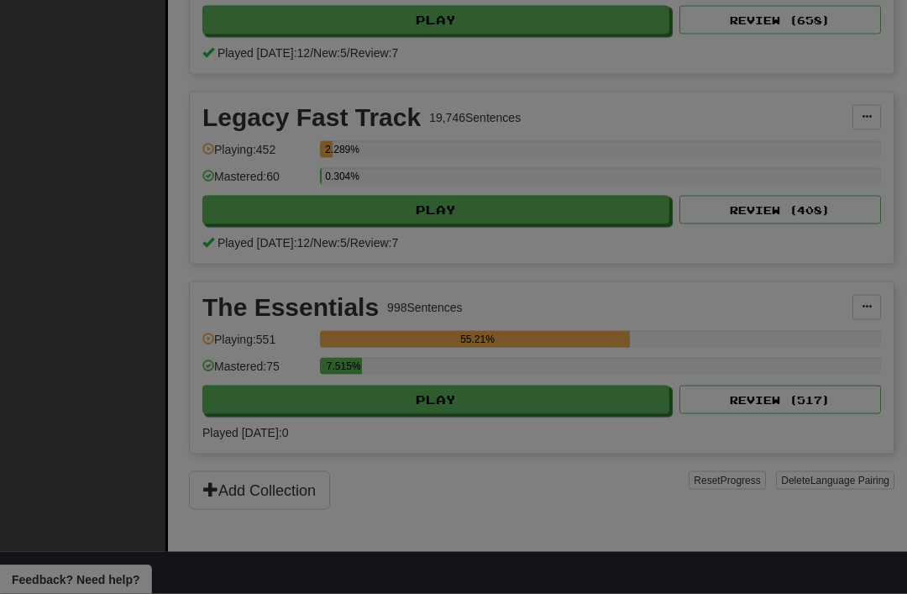
scroll to position [548, 0]
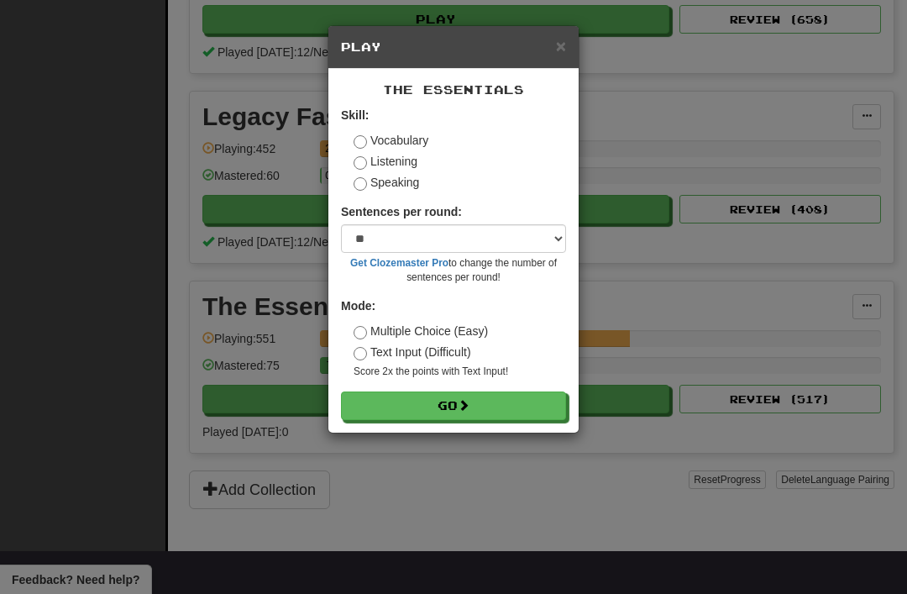
click at [372, 412] on button "Go" at bounding box center [453, 405] width 225 height 29
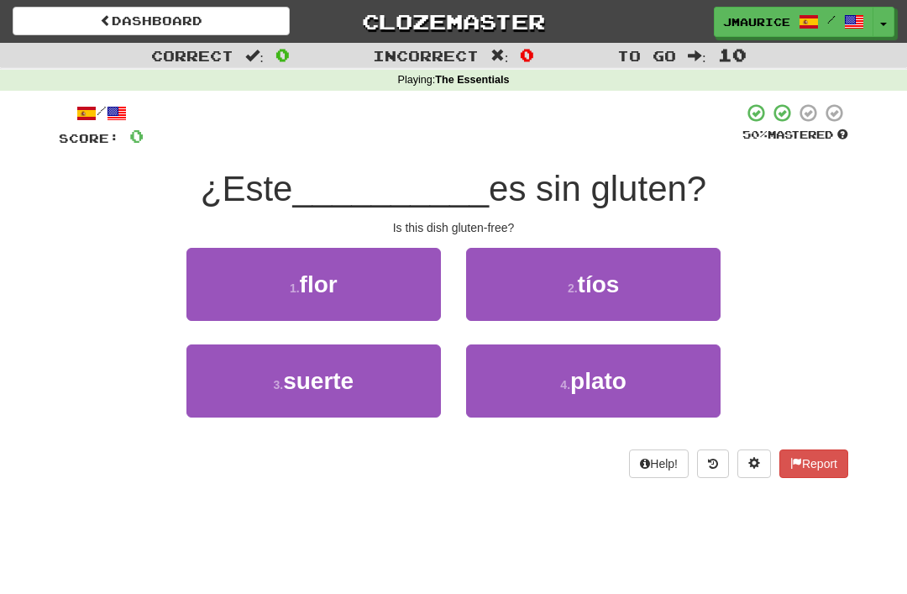
click at [521, 393] on button "4 . plato" at bounding box center [593, 380] width 255 height 73
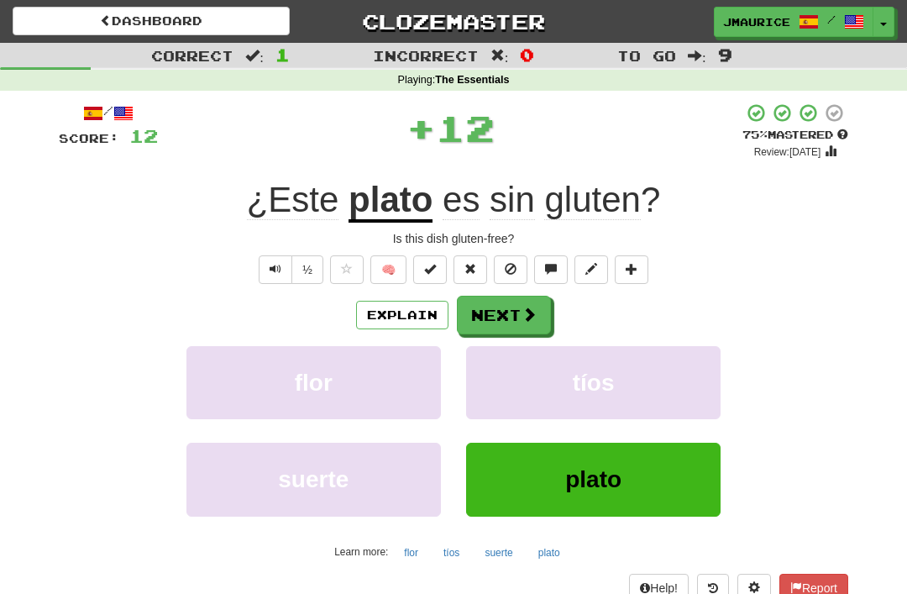
click at [495, 310] on button "Next" at bounding box center [504, 315] width 94 height 39
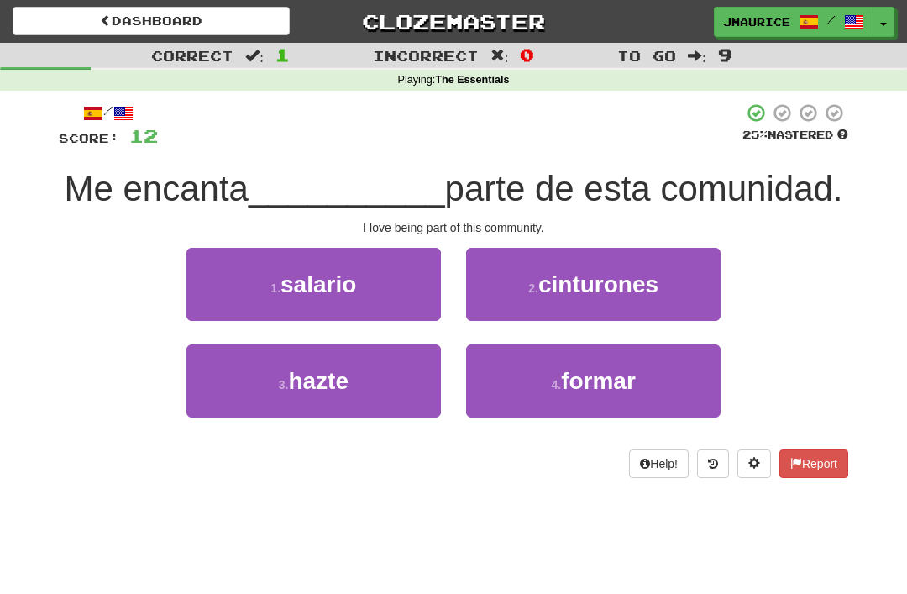
click at [513, 385] on button "4 . formar" at bounding box center [593, 380] width 255 height 73
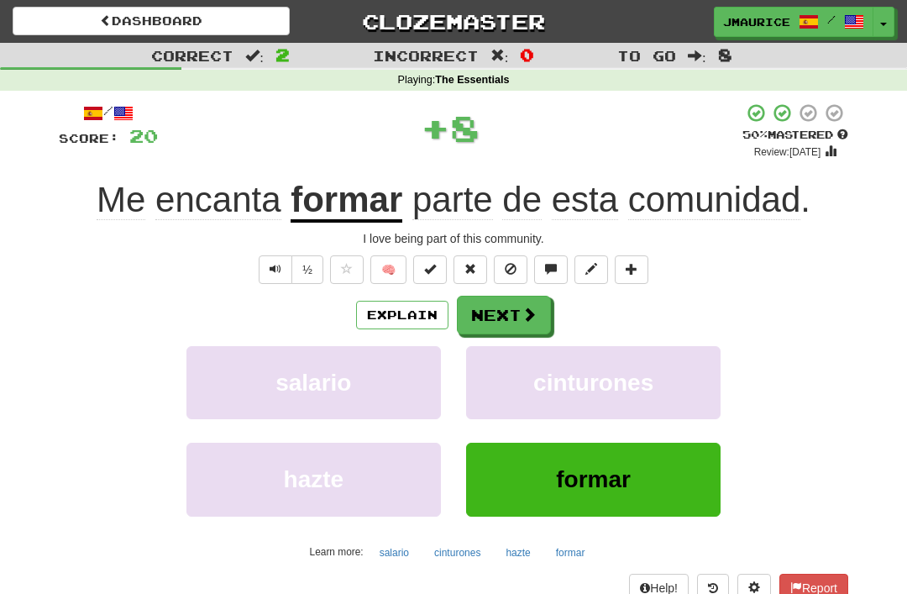
click at [482, 319] on button "Next" at bounding box center [504, 315] width 94 height 39
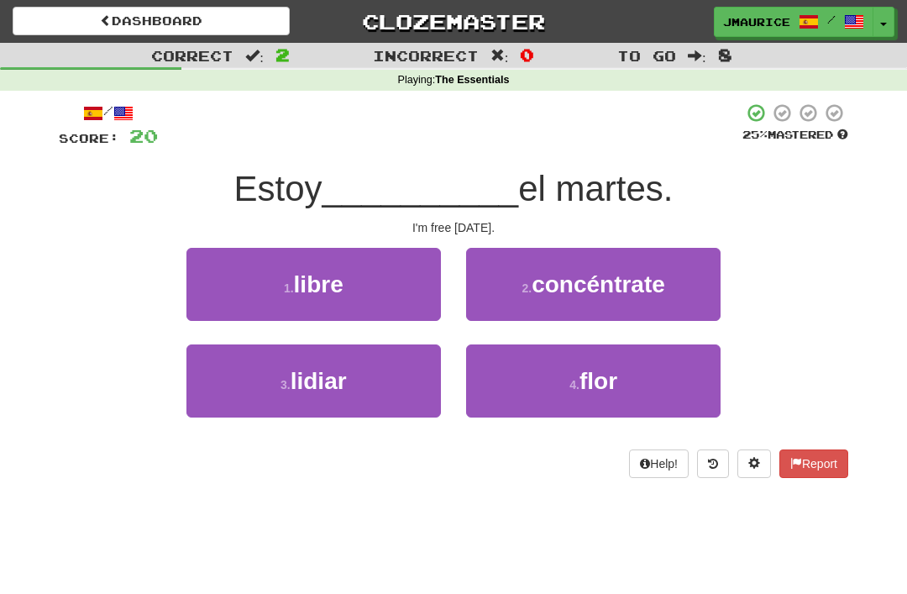
click at [298, 299] on button "1 . libre" at bounding box center [313, 284] width 255 height 73
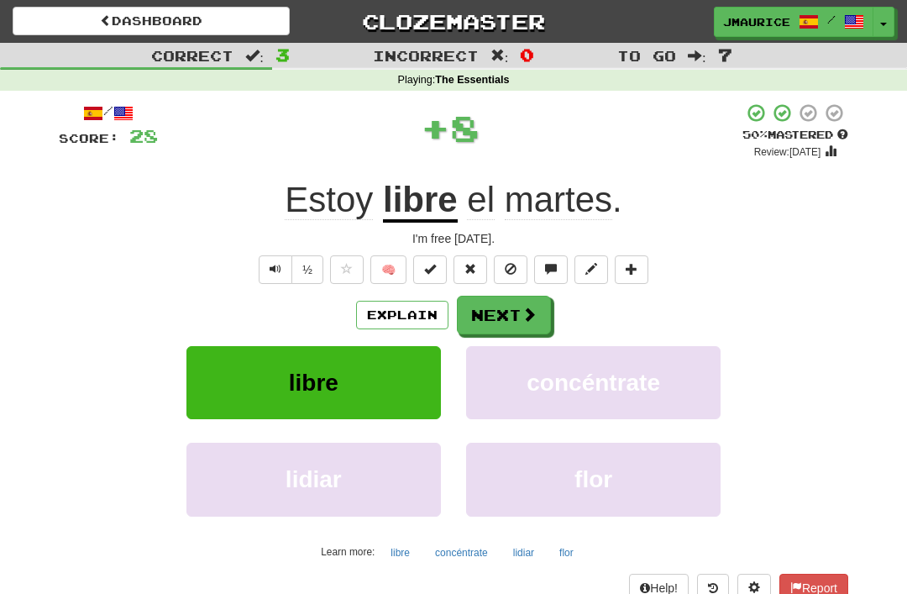
click at [491, 318] on button "Next" at bounding box center [504, 315] width 94 height 39
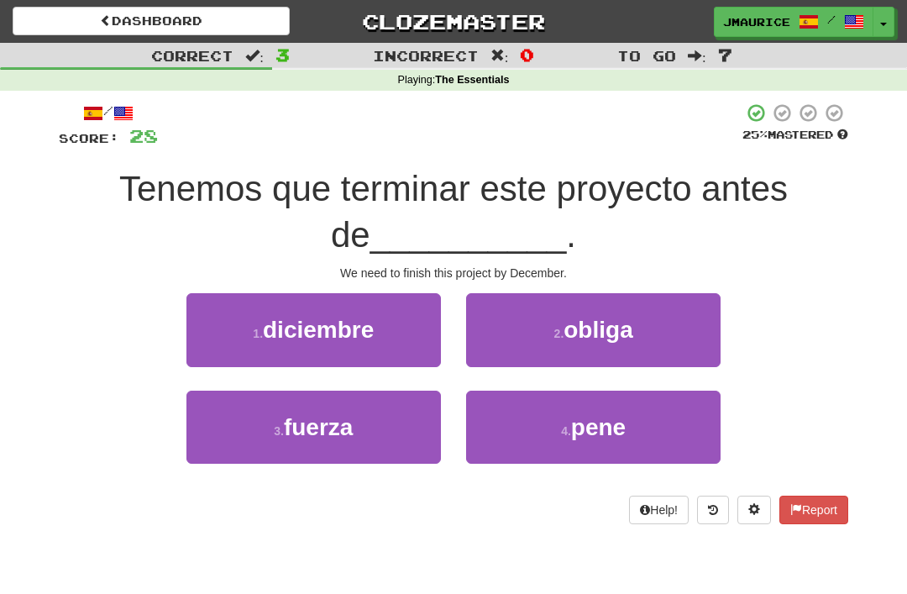
click at [315, 332] on span "diciembre" at bounding box center [318, 330] width 111 height 26
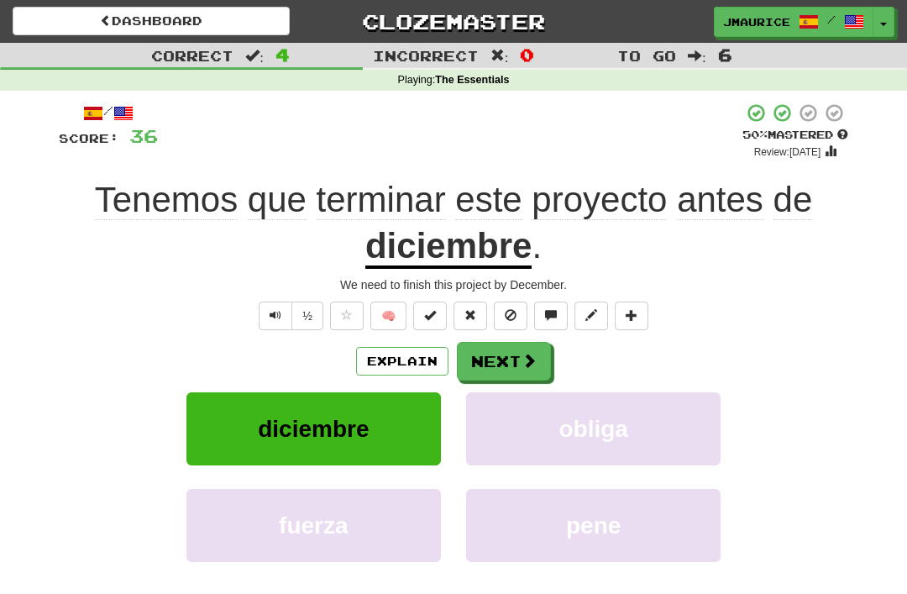
click at [488, 356] on button "Next" at bounding box center [504, 361] width 94 height 39
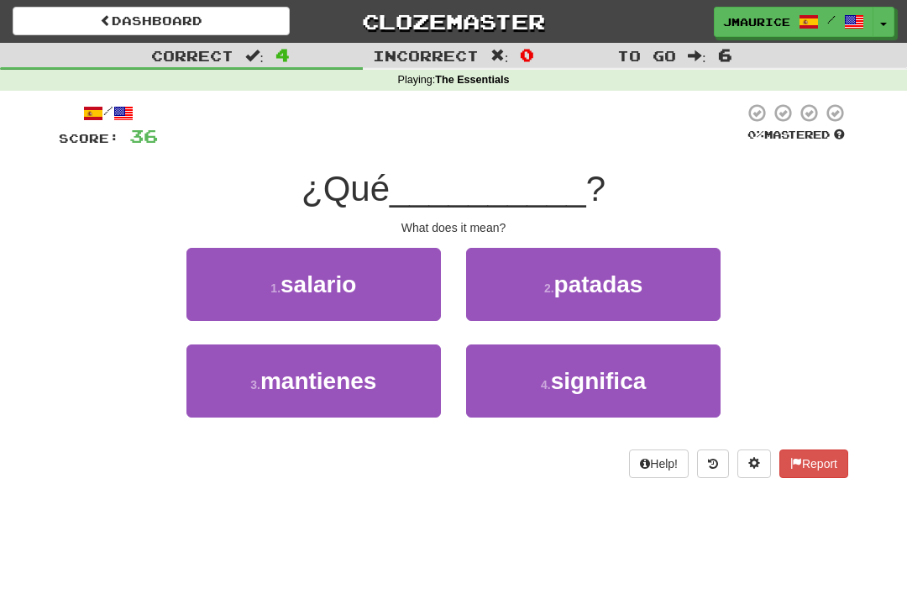
click at [525, 382] on button "4 . significa" at bounding box center [593, 380] width 255 height 73
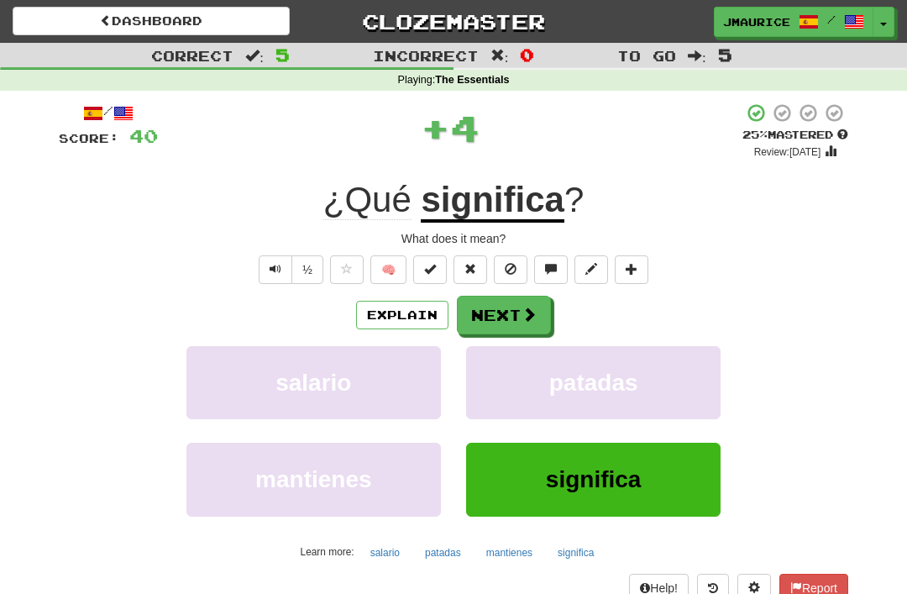
click at [492, 310] on button "Next" at bounding box center [504, 315] width 94 height 39
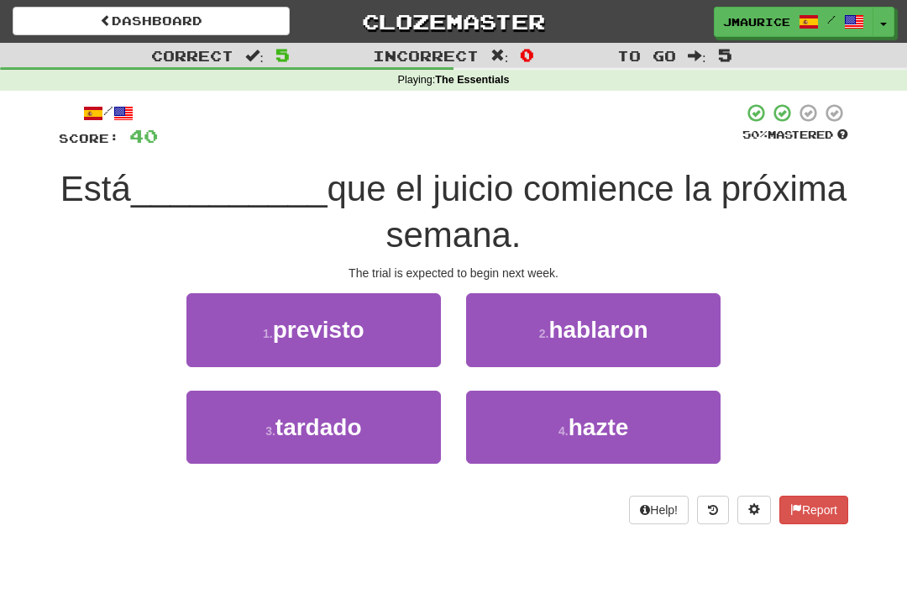
click at [323, 340] on span "previsto" at bounding box center [319, 330] width 92 height 26
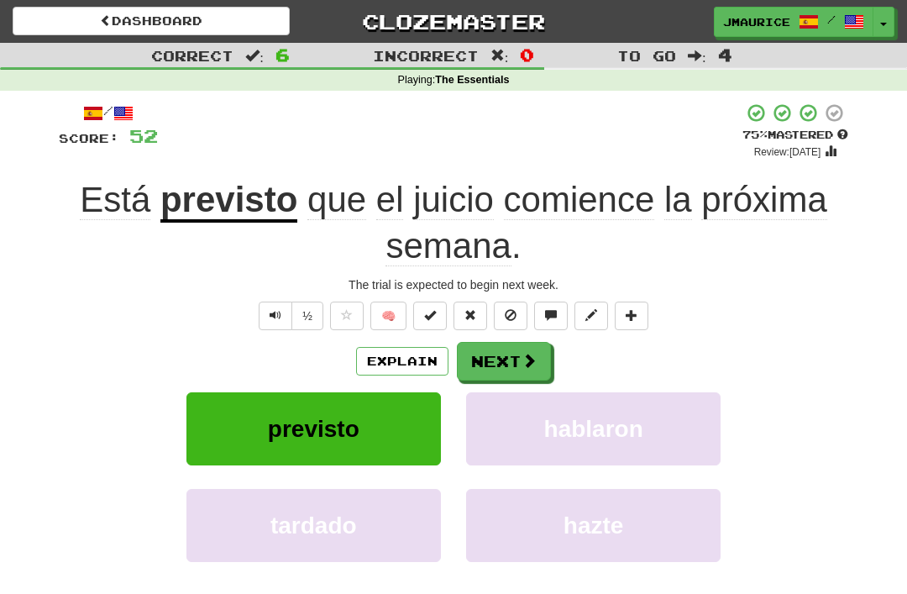
click at [268, 314] on button "Text-to-speech controls" at bounding box center [276, 316] width 34 height 29
click at [487, 365] on button "Next" at bounding box center [504, 361] width 94 height 39
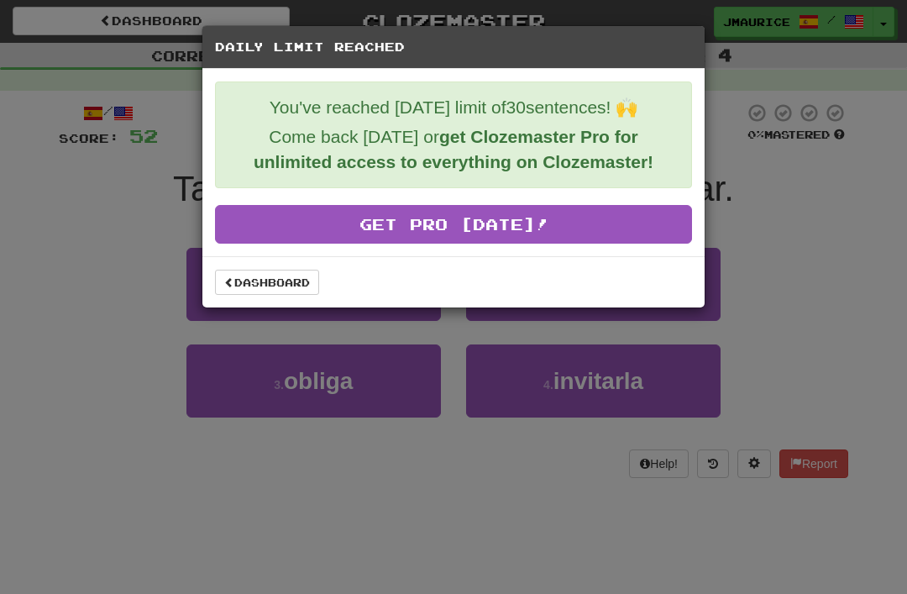
click at [278, 275] on link "Dashboard" at bounding box center [267, 282] width 104 height 25
